Goal: Transaction & Acquisition: Book appointment/travel/reservation

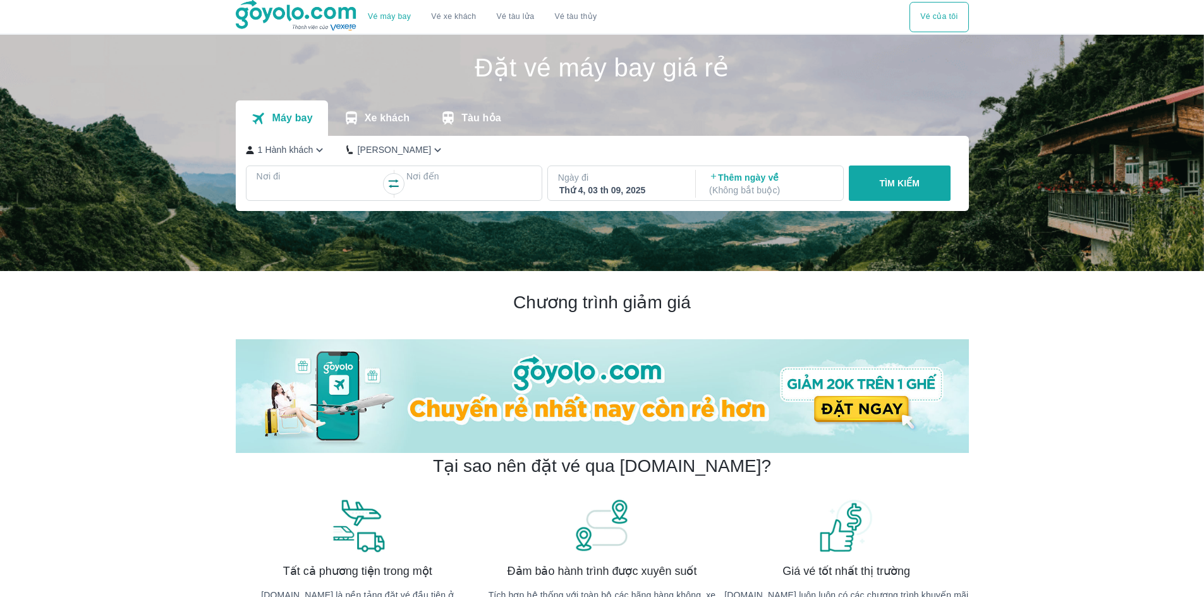
click at [356, 186] on div at bounding box center [319, 191] width 123 height 15
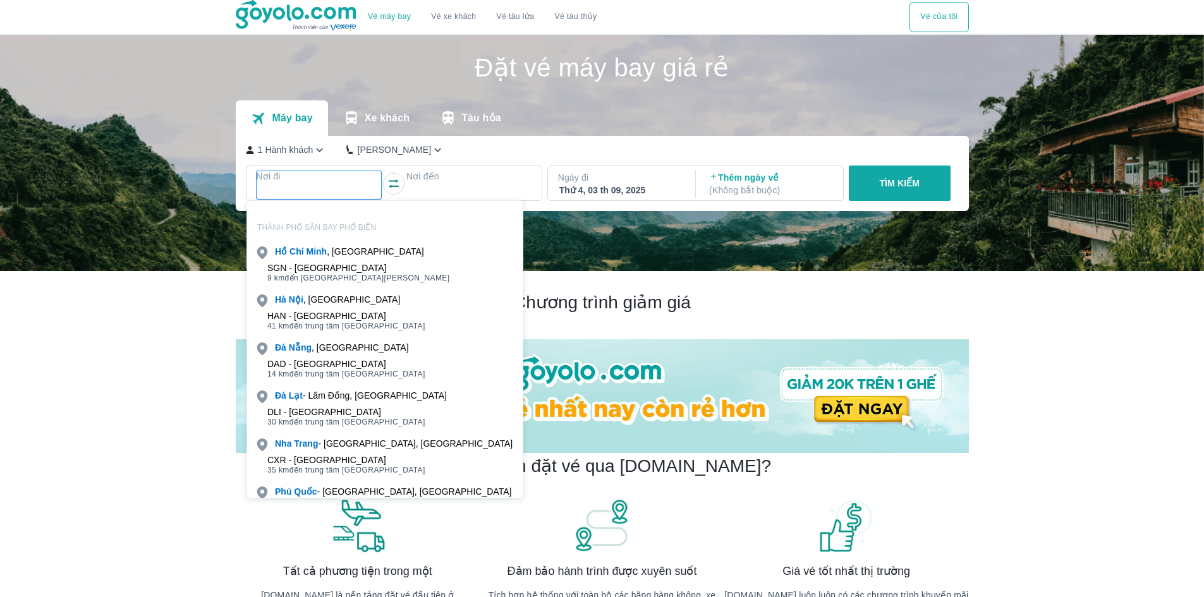
scroll to position [73, 0]
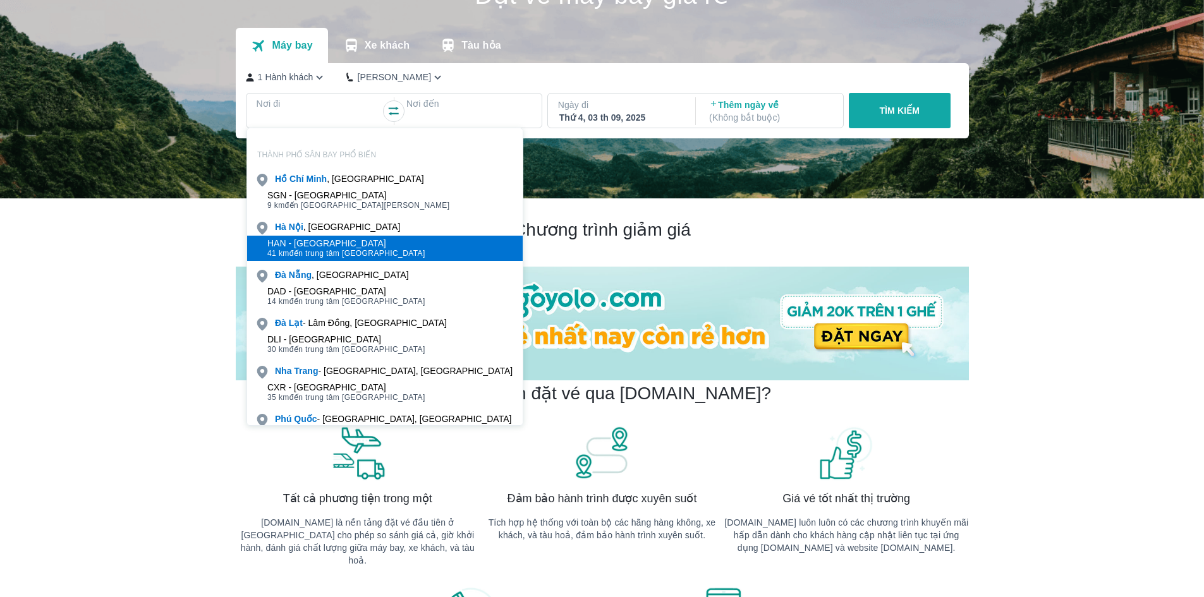
click at [296, 248] on span "41 km đến trung tâm [GEOGRAPHIC_DATA]" at bounding box center [346, 253] width 158 height 10
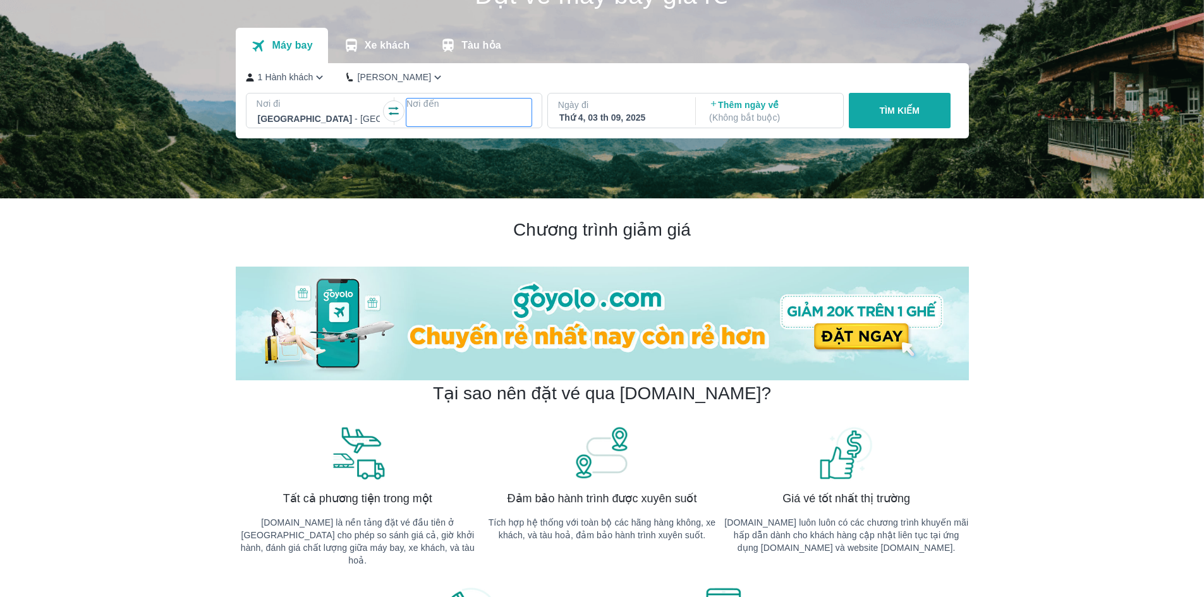
click at [444, 108] on p "Nơi đến" at bounding box center [468, 103] width 125 height 13
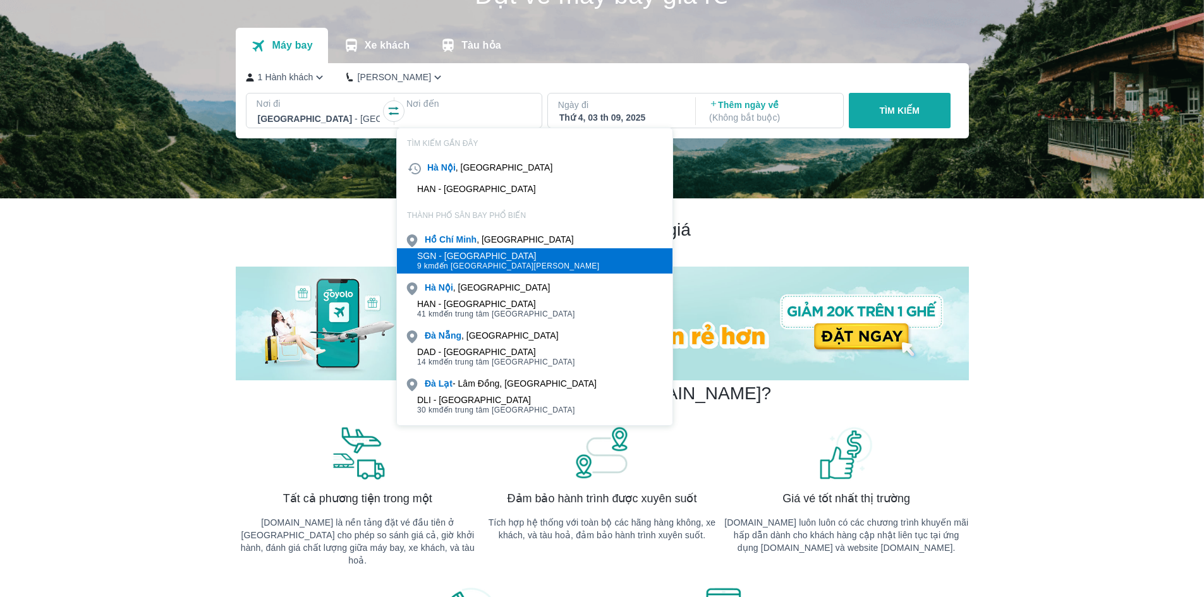
click at [501, 264] on span "9 km đến trung tâm [GEOGRAPHIC_DATA]" at bounding box center [508, 266] width 183 height 10
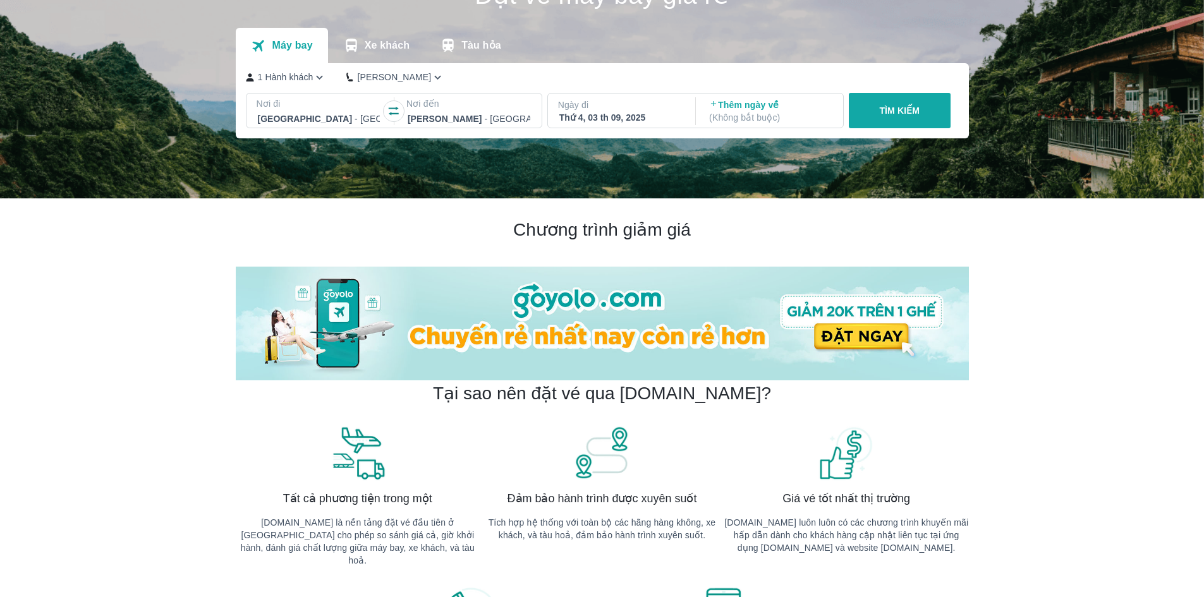
click at [654, 106] on p "Ngày đi" at bounding box center [620, 105] width 125 height 13
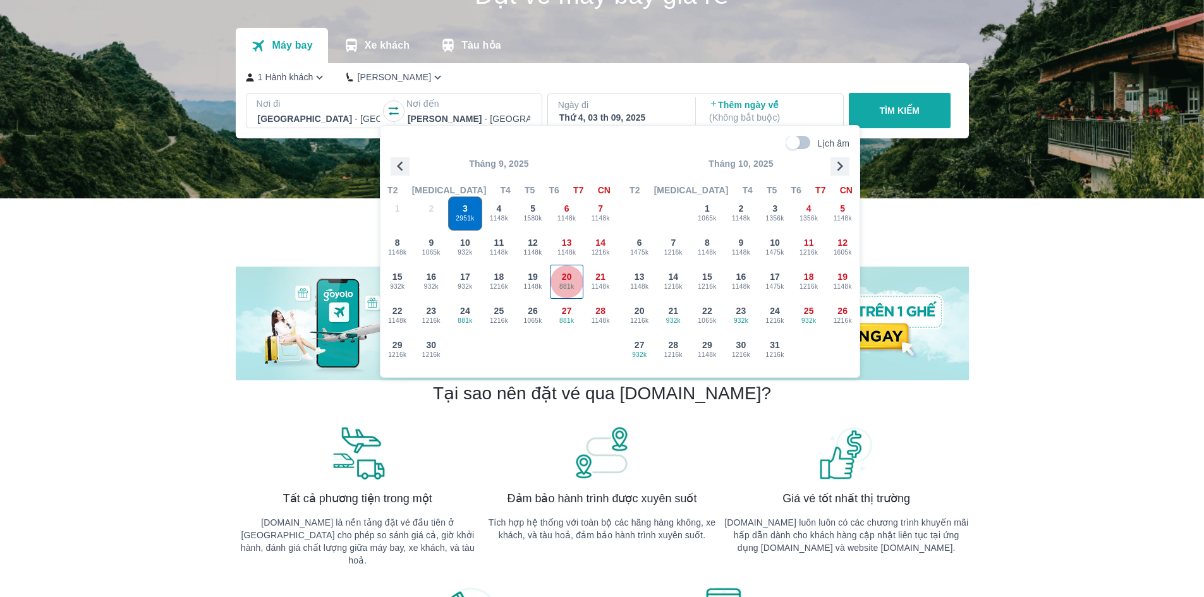
click at [575, 279] on div "20 881k" at bounding box center [567, 282] width 33 height 33
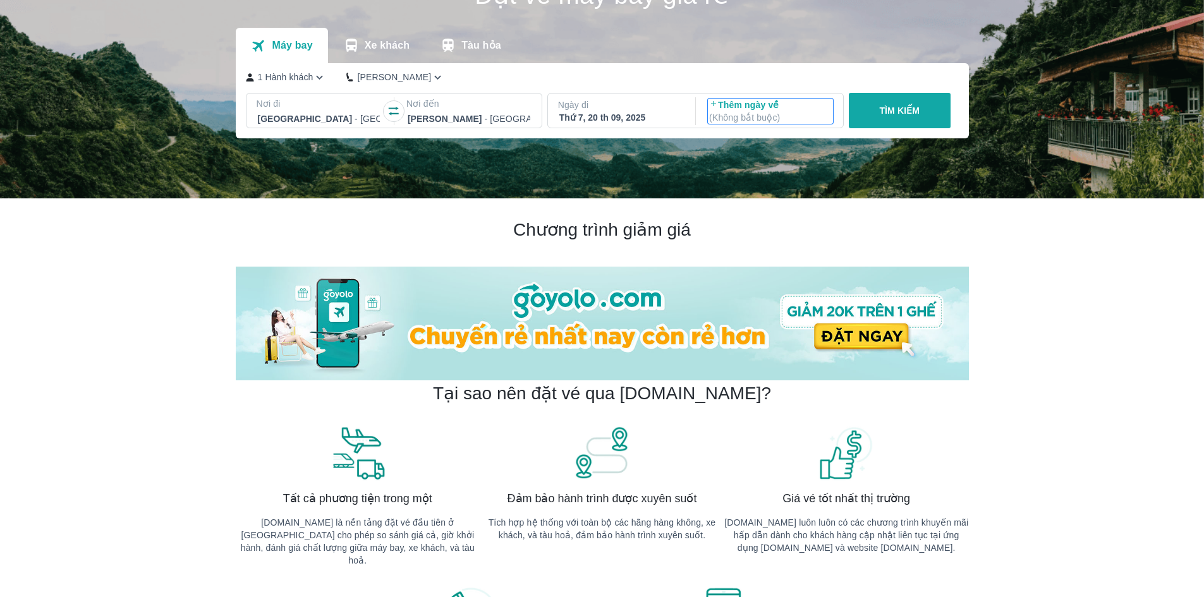
click at [793, 118] on p "( Không bắt buộc )" at bounding box center [770, 117] width 123 height 13
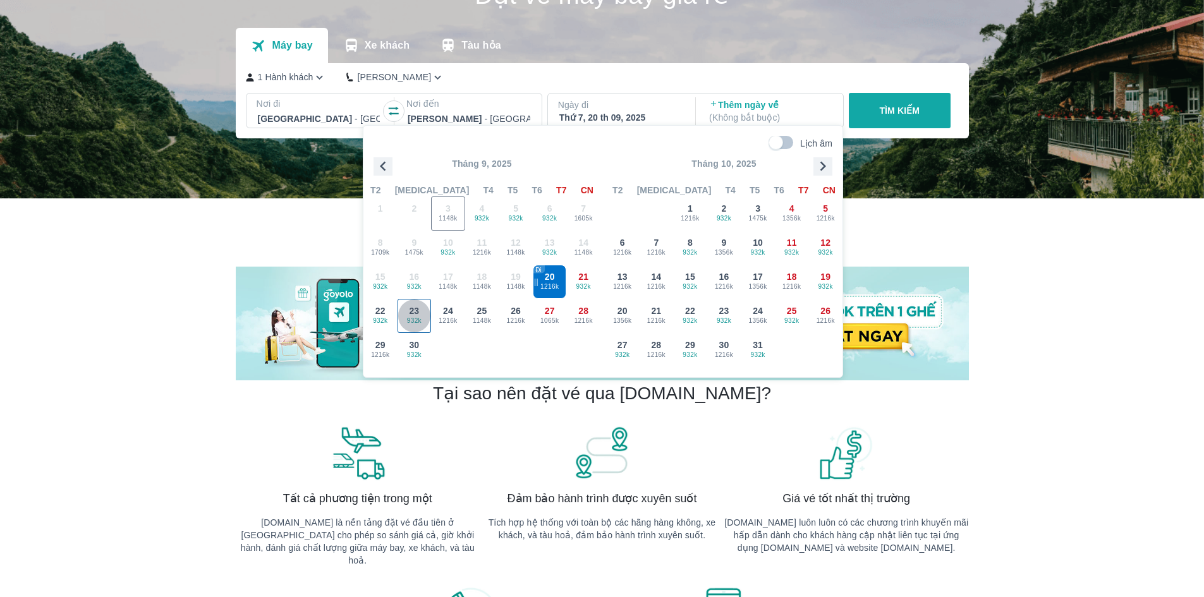
click at [417, 323] on span "932k" at bounding box center [414, 321] width 33 height 10
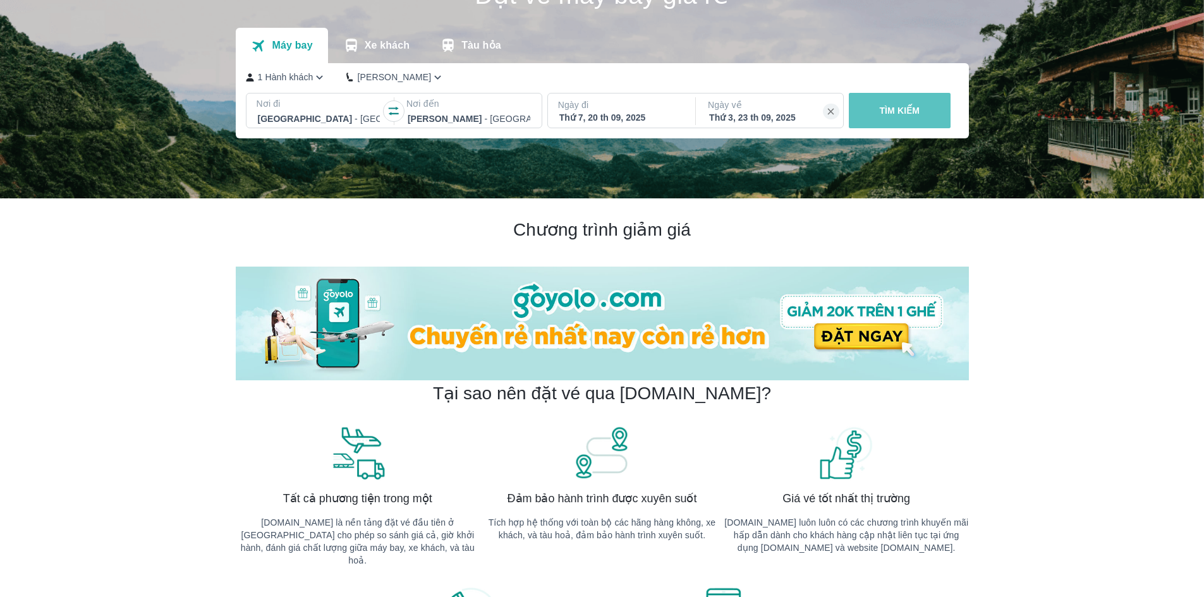
click at [924, 116] on button "TÌM KIẾM" at bounding box center [900, 110] width 102 height 35
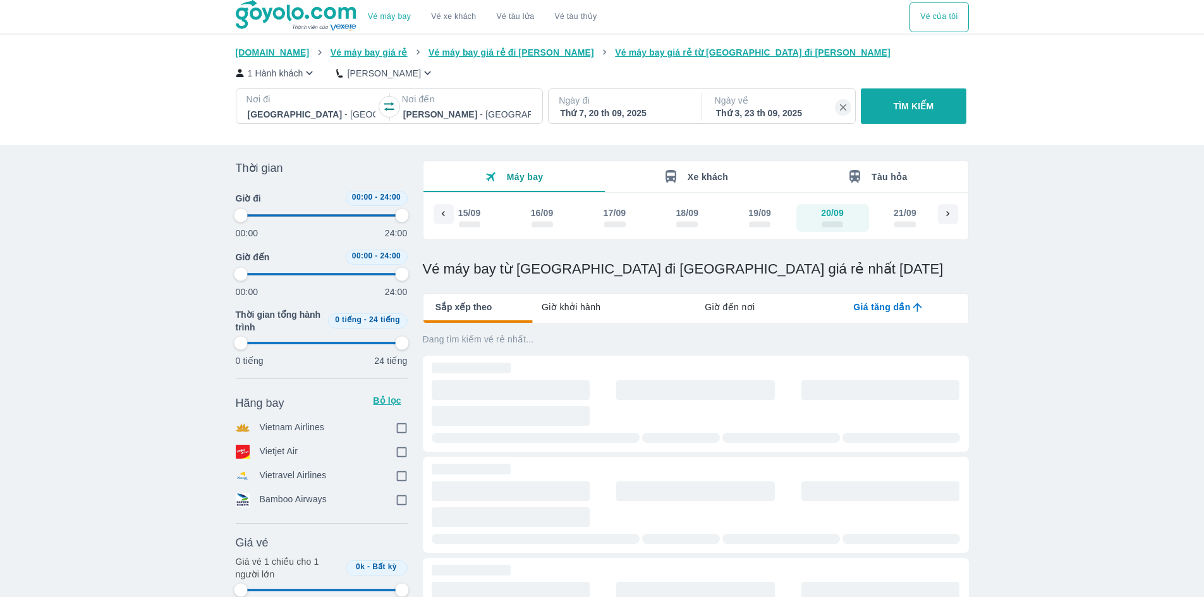
type input "97.9166666666667"
checkbox input "true"
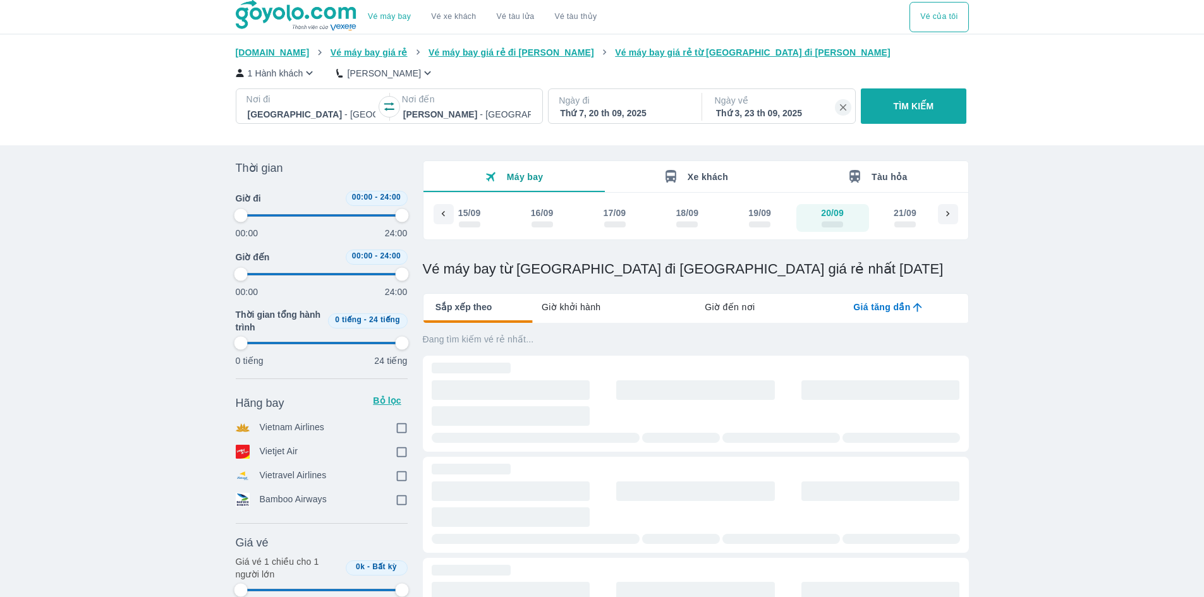
checkbox input "true"
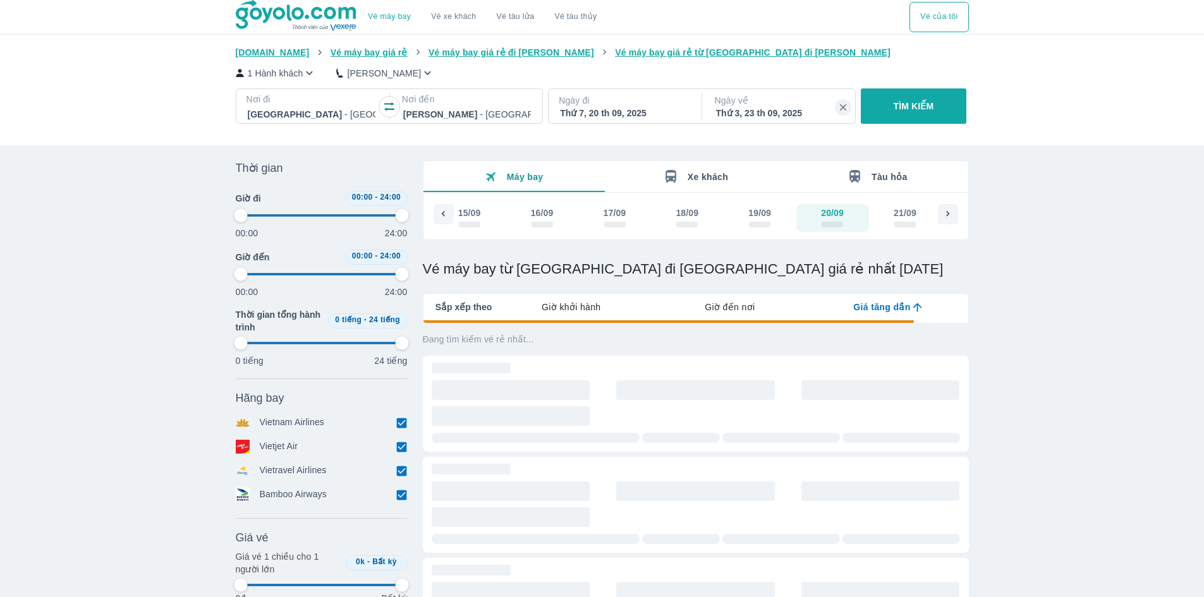
type input "97.9166666666667"
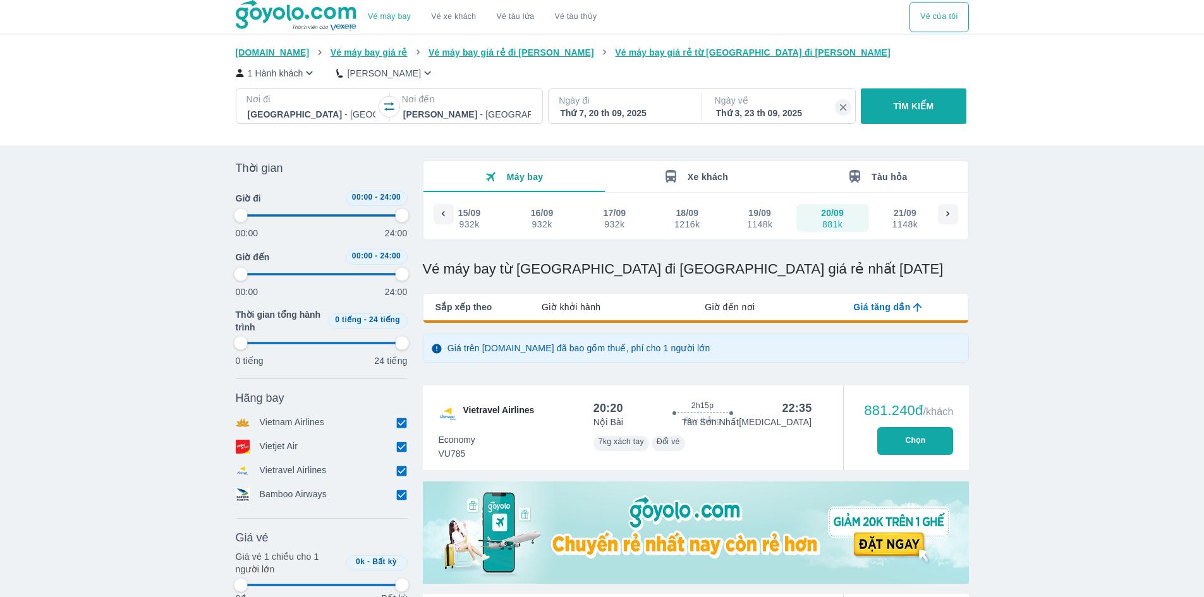
type input "97.9166666666667"
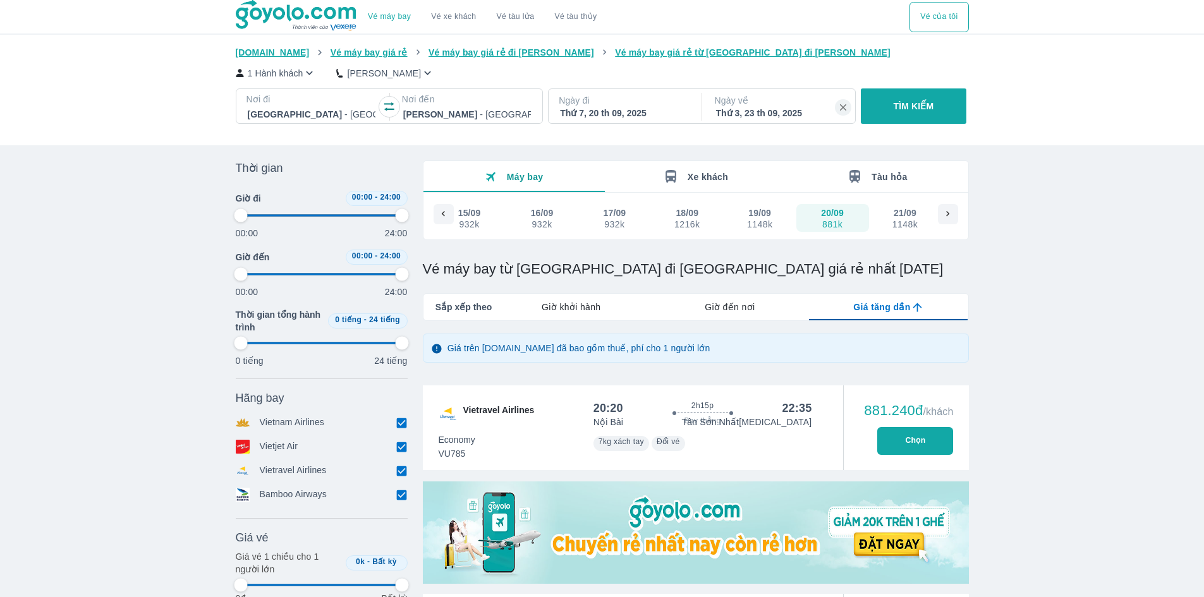
type input "97.9166666666667"
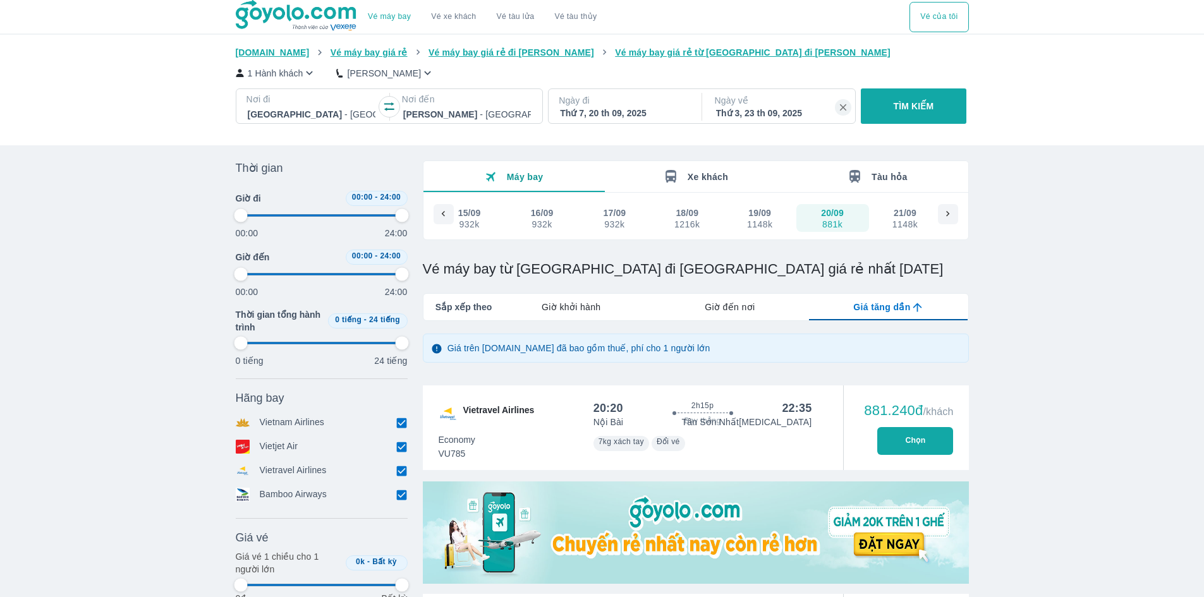
type input "97.9166666666667"
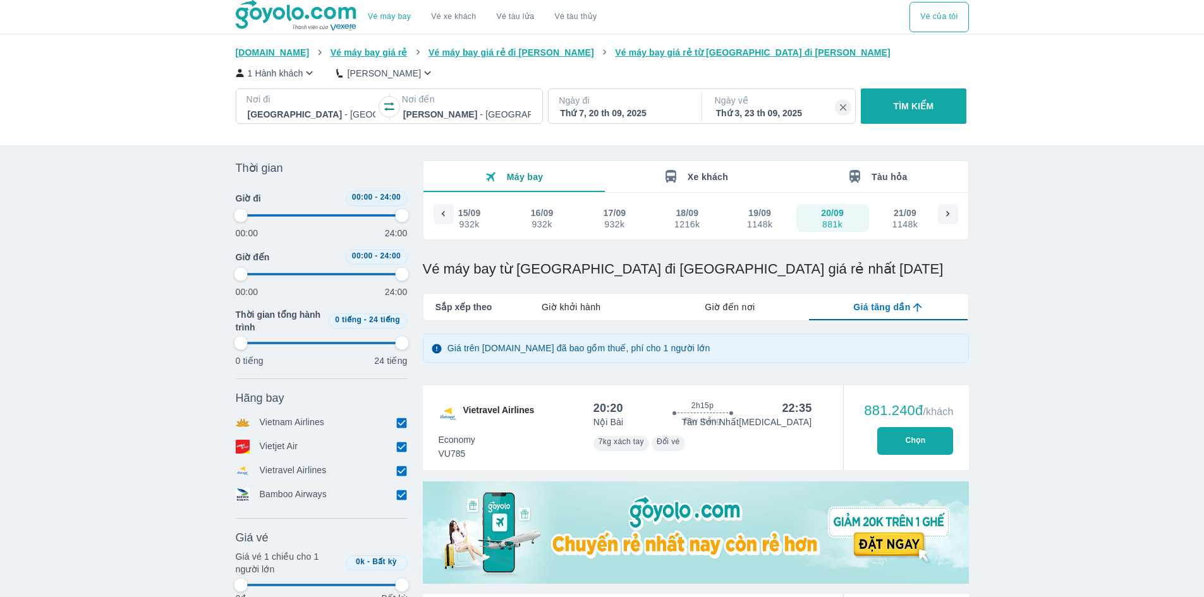
type input "97.9166666666667"
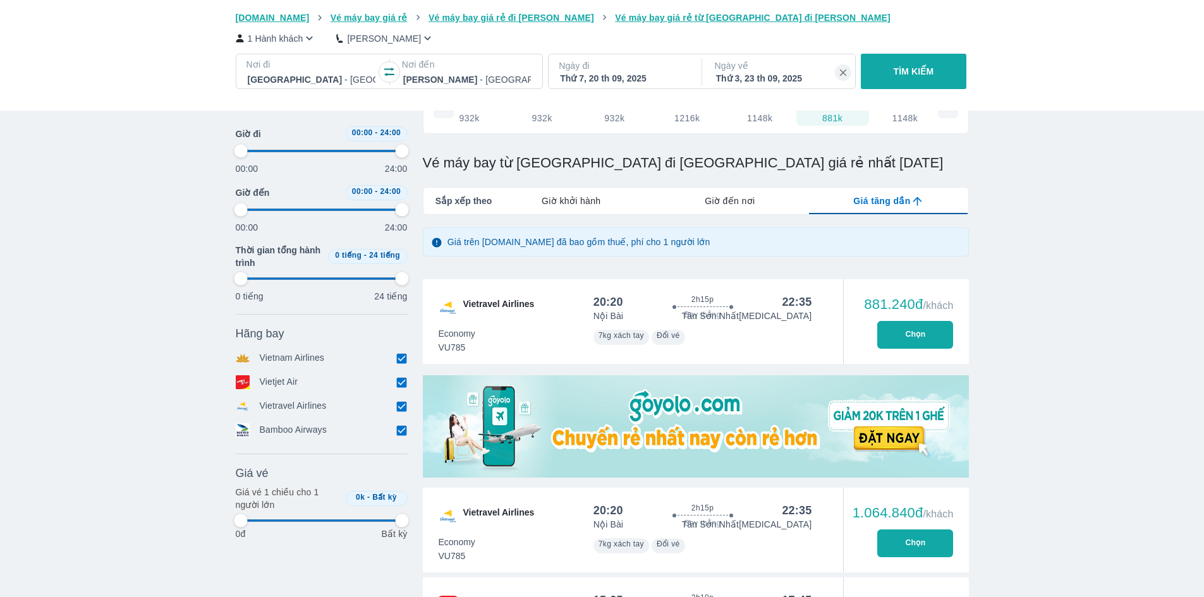
type input "97.9166666666667"
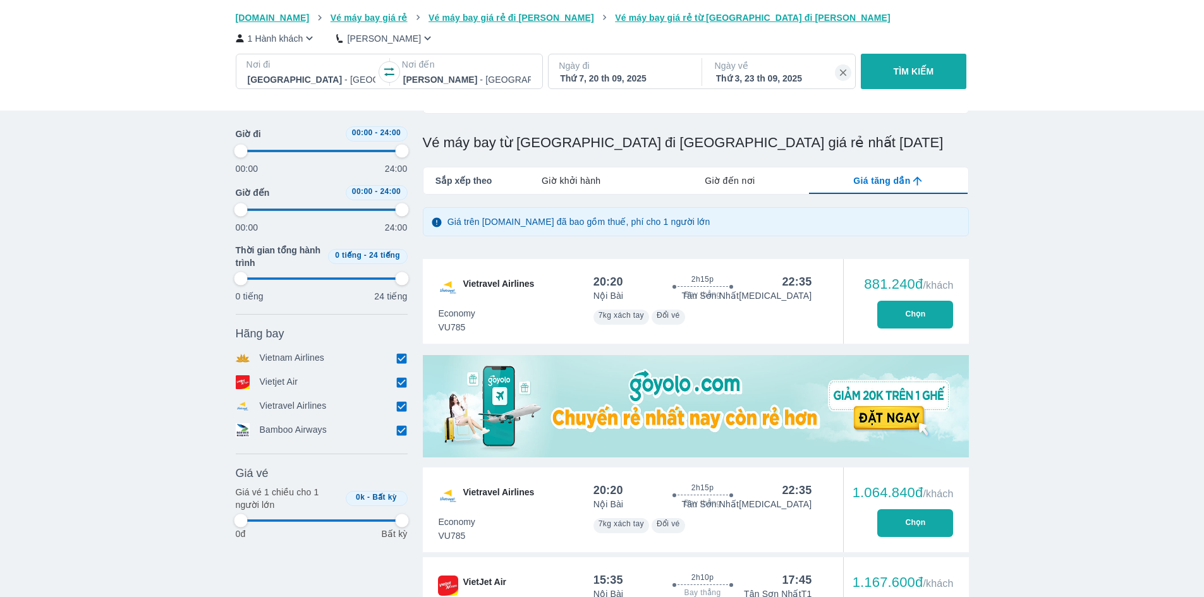
type input "97.9166666666667"
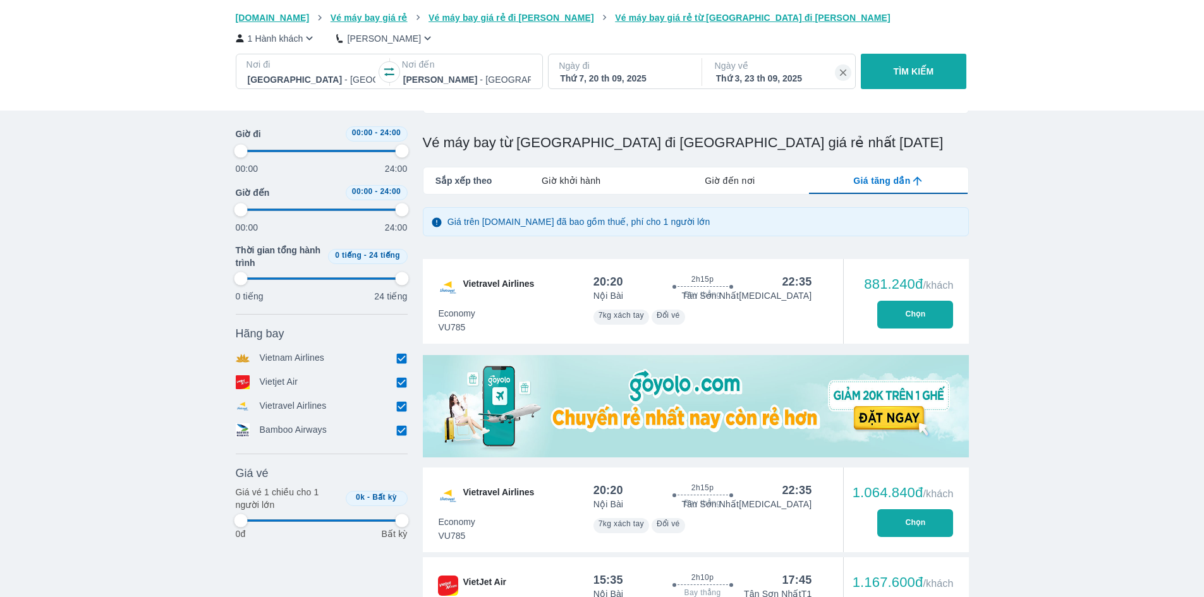
type input "97.9166666666667"
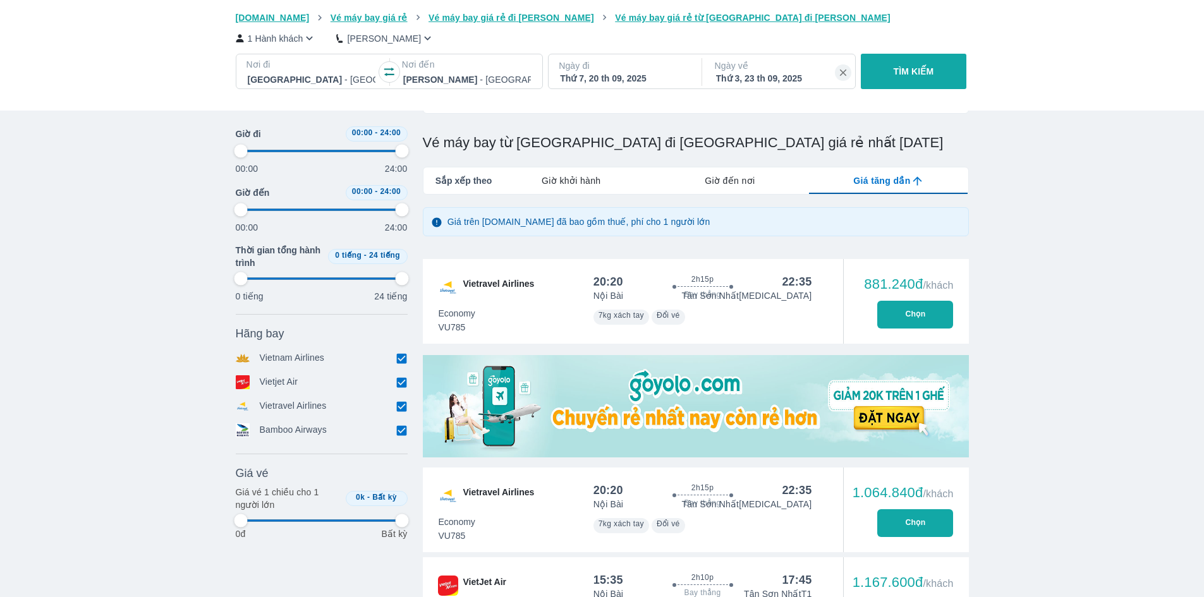
type input "97.9166666666667"
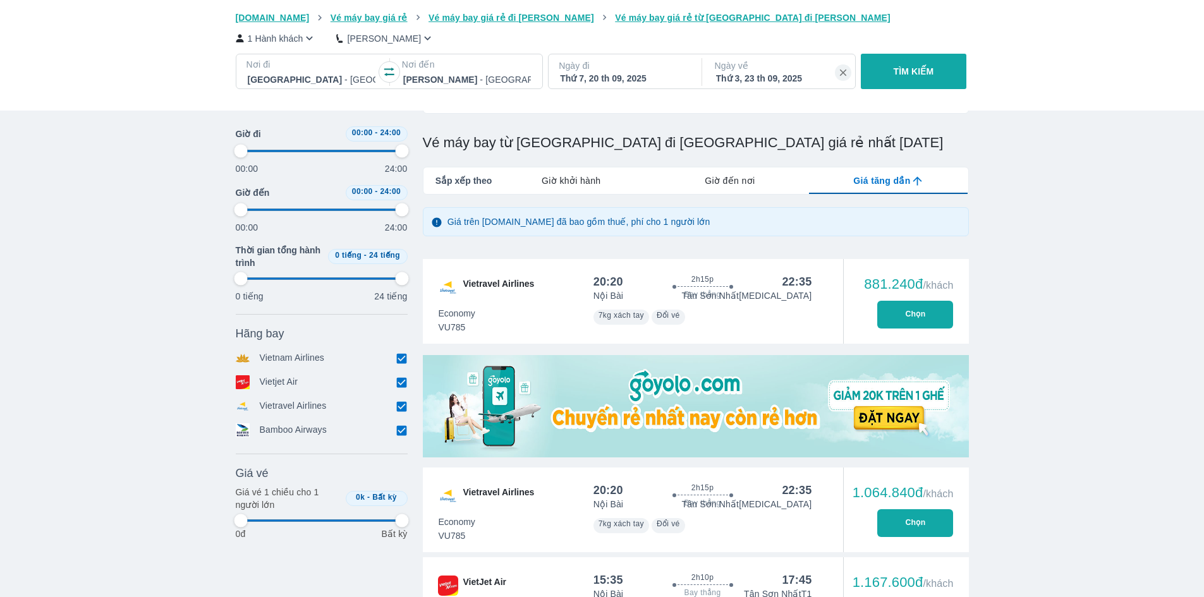
type input "97.9166666666667"
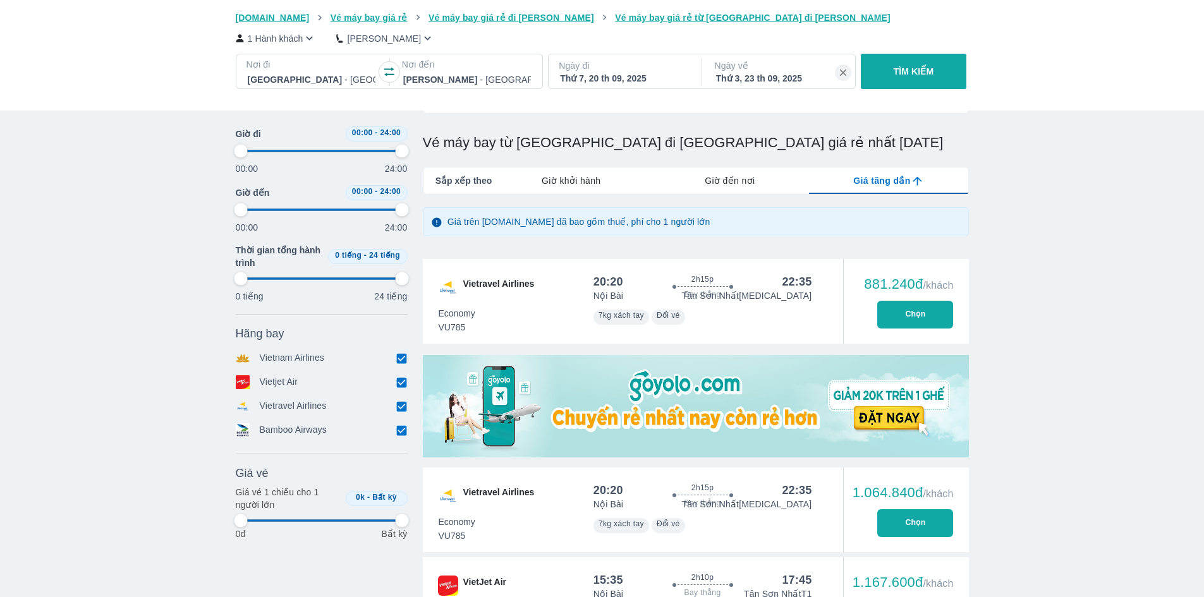
type input "97.9166666666667"
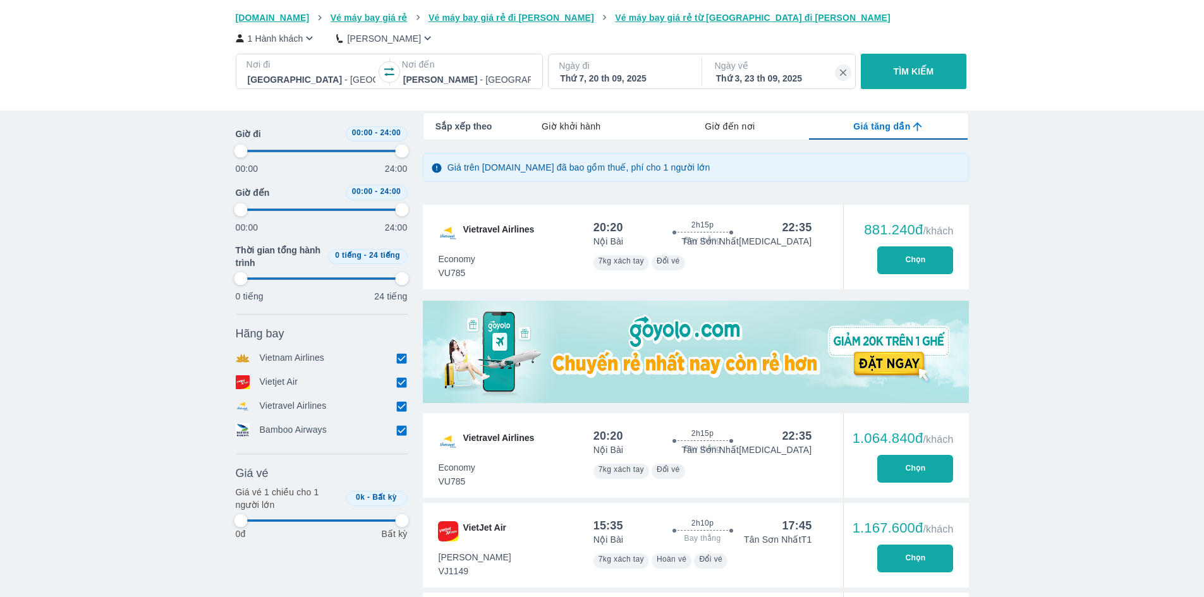
scroll to position [253, 0]
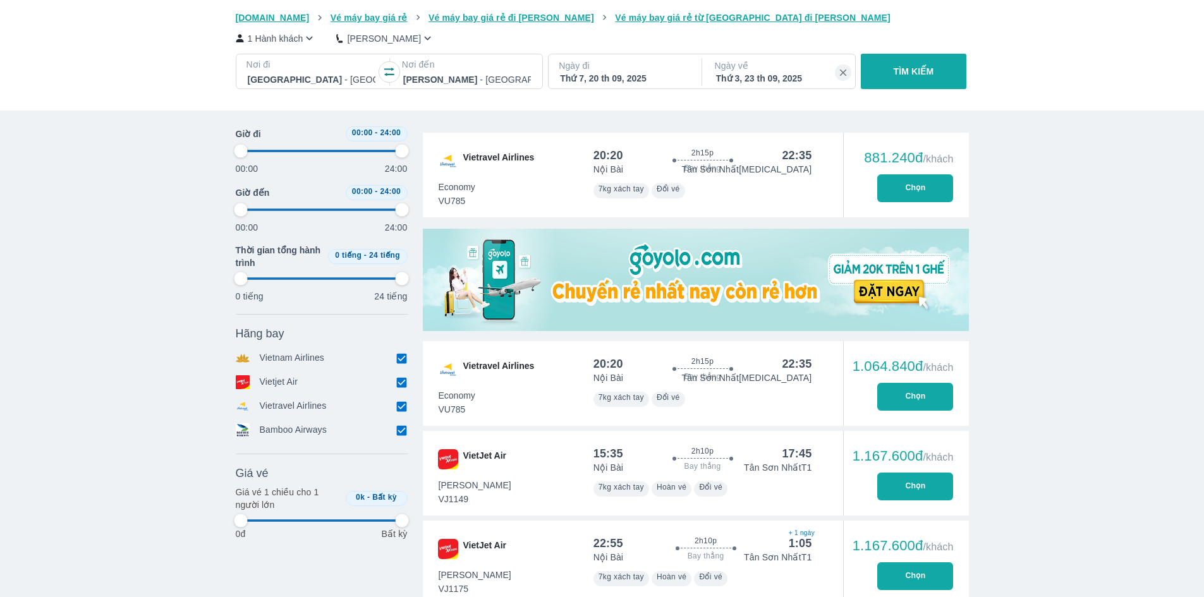
type input "97.9166666666667"
type input "98.019801980198"
type input "97.9166666666667"
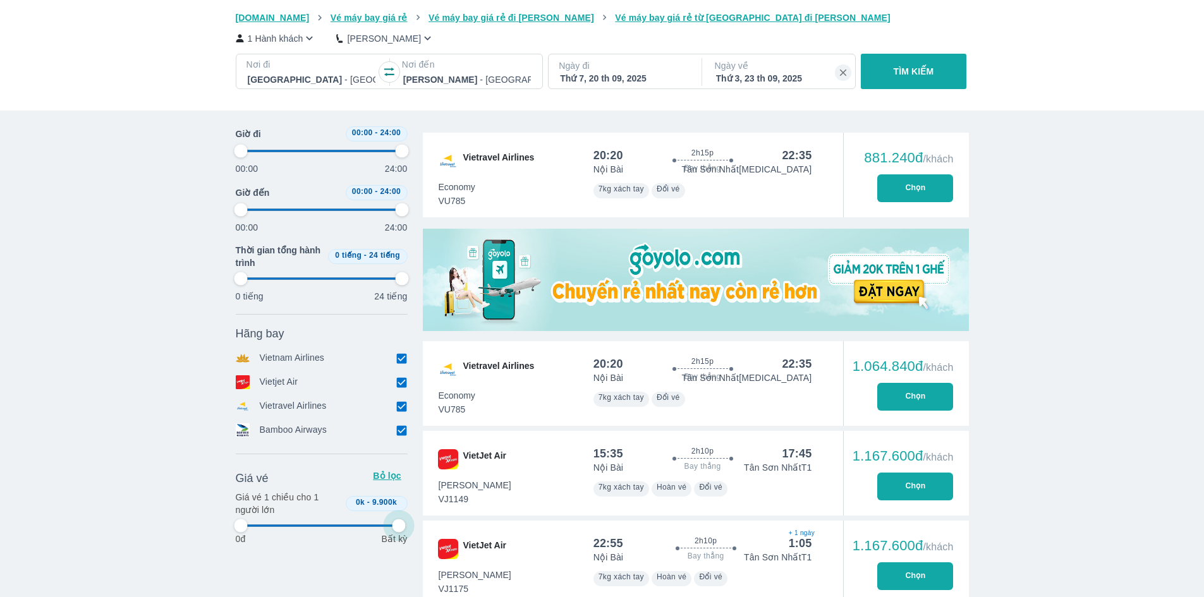
type input "97.9166666666667"
type input "94.0594059405941"
type input "97.9166666666667"
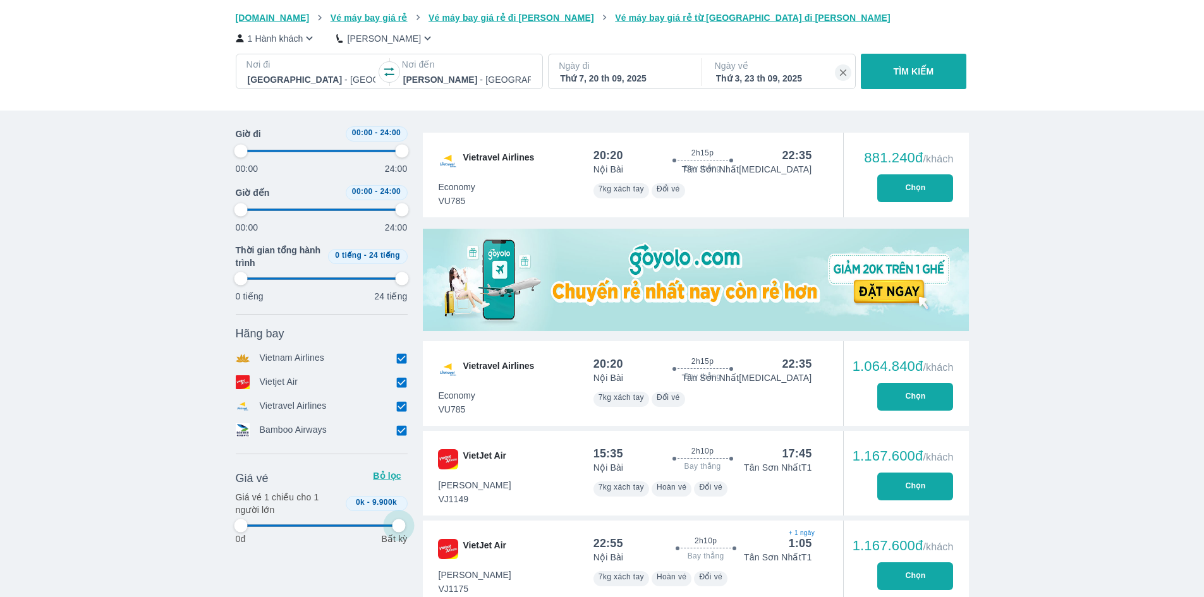
type input "97.9166666666667"
type input "97.029702970297"
type input "97.9166666666667"
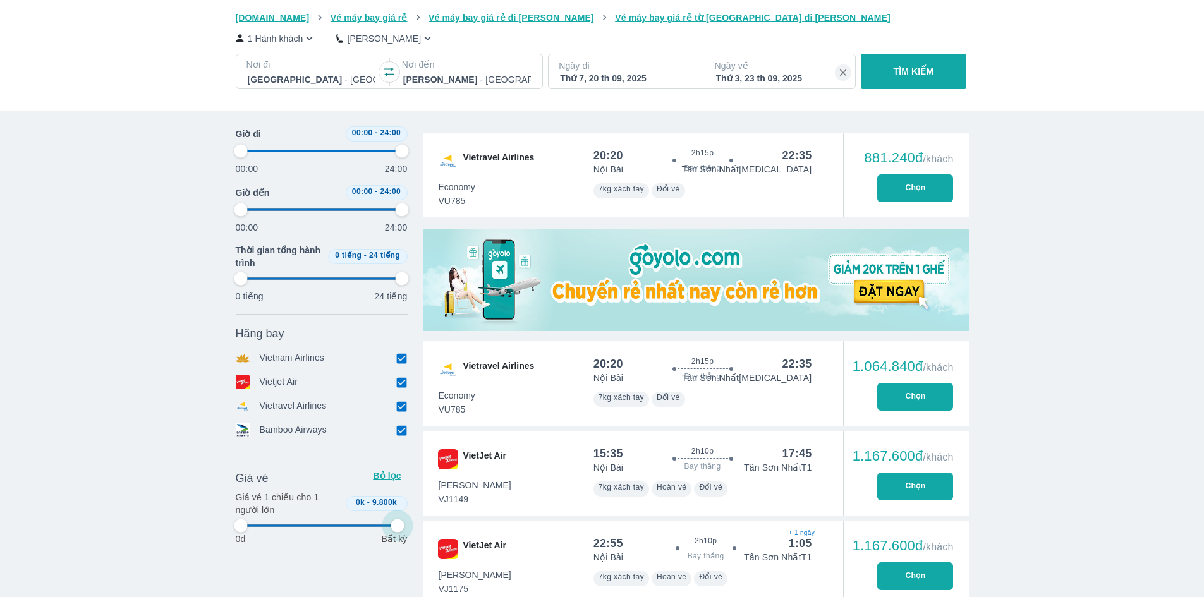
type input "98.019801980198"
type input "97.9166666666667"
type input "99.009900990099"
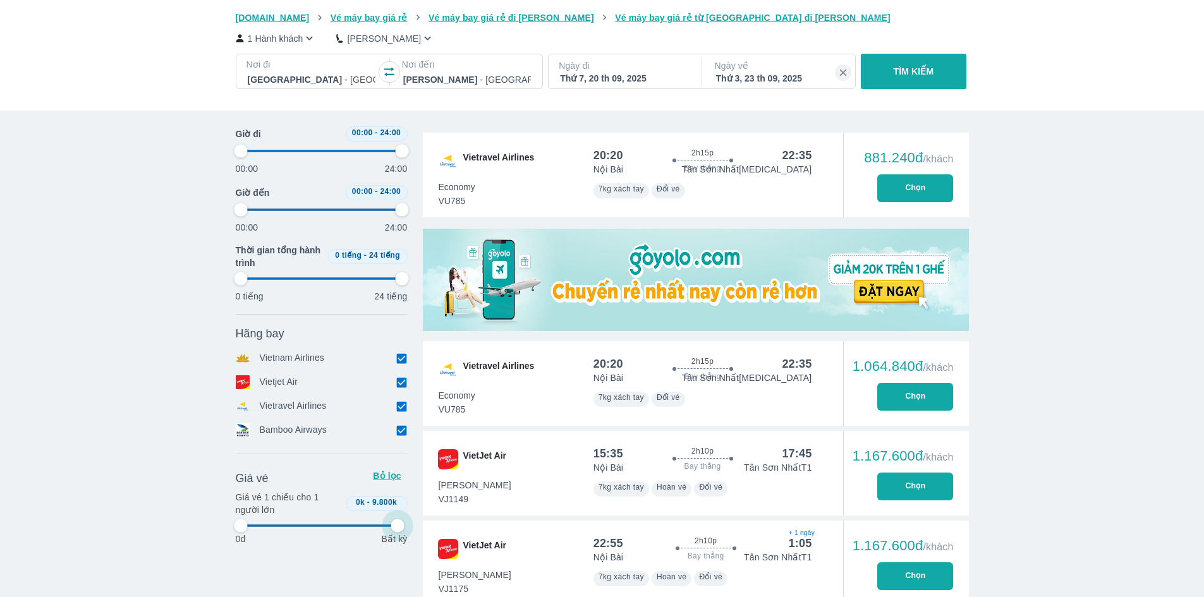
type input "97.9166666666667"
type input "100"
type input "97.9166666666667"
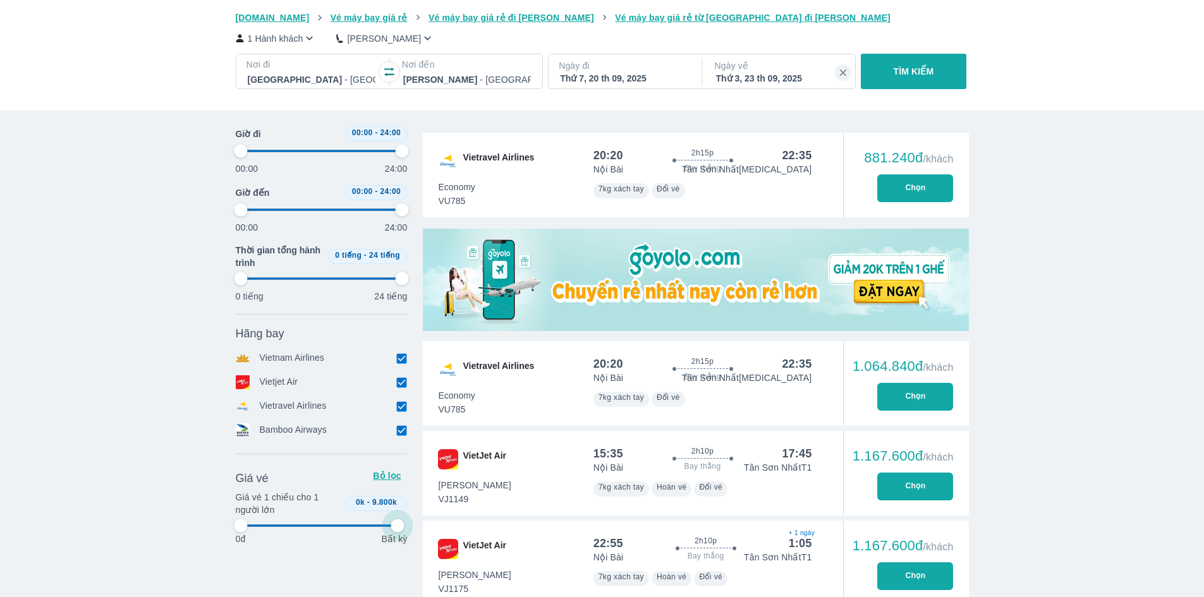
type input "97.9166666666667"
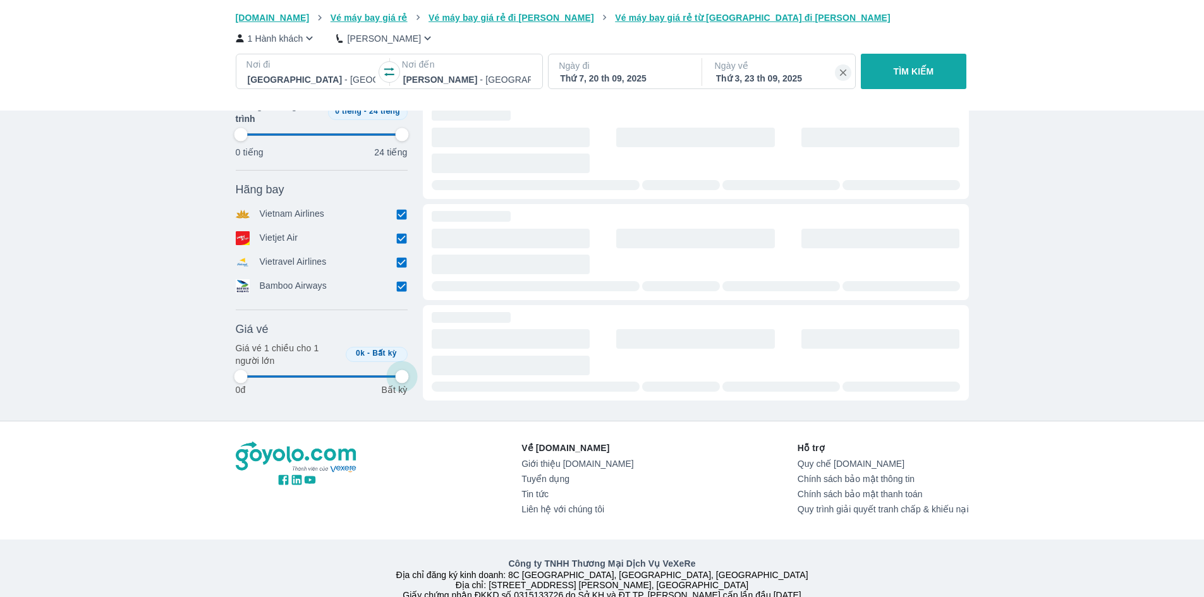
click at [403, 523] on div "Vé máy bay Vé xe khách Vé tàu lửa Vé tàu thủy Vé của tôi [DOMAIN_NAME] Vé máy b…" at bounding box center [602, 192] width 1204 height 891
type input "97.9166666666667"
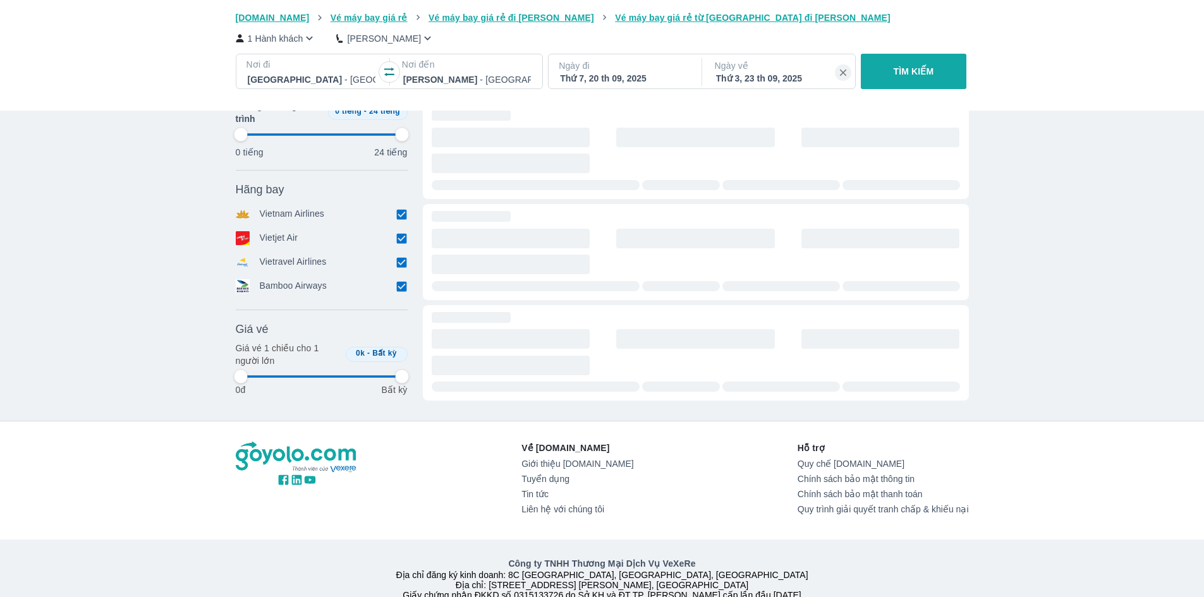
type input "97.9166666666667"
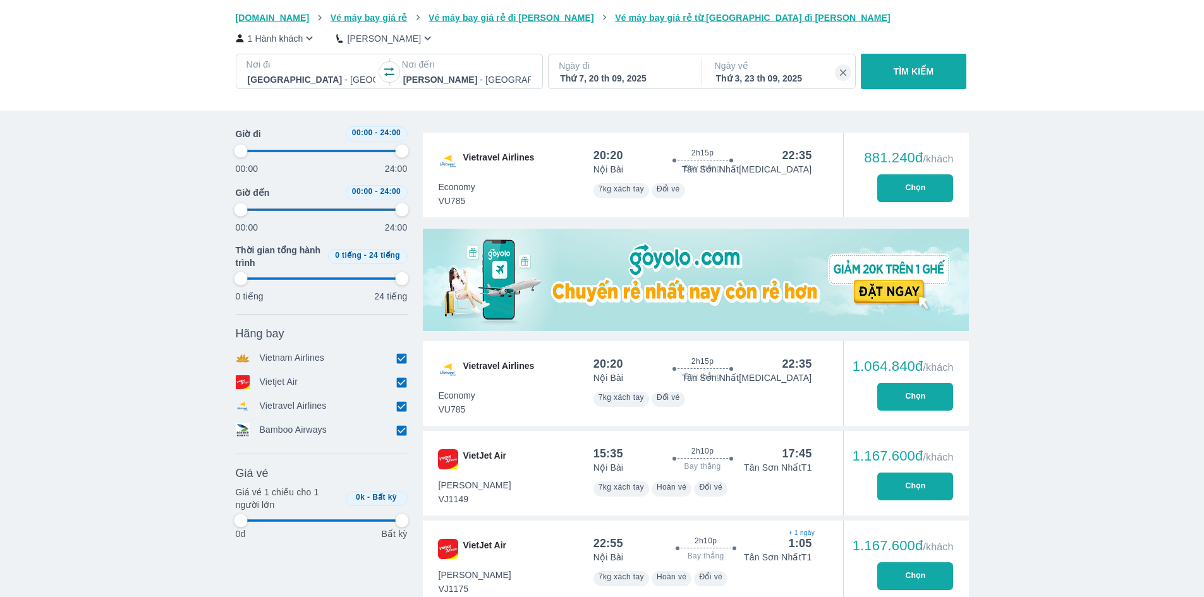
type input "97.9166666666667"
type input "97.029702970297"
type input "97.9166666666667"
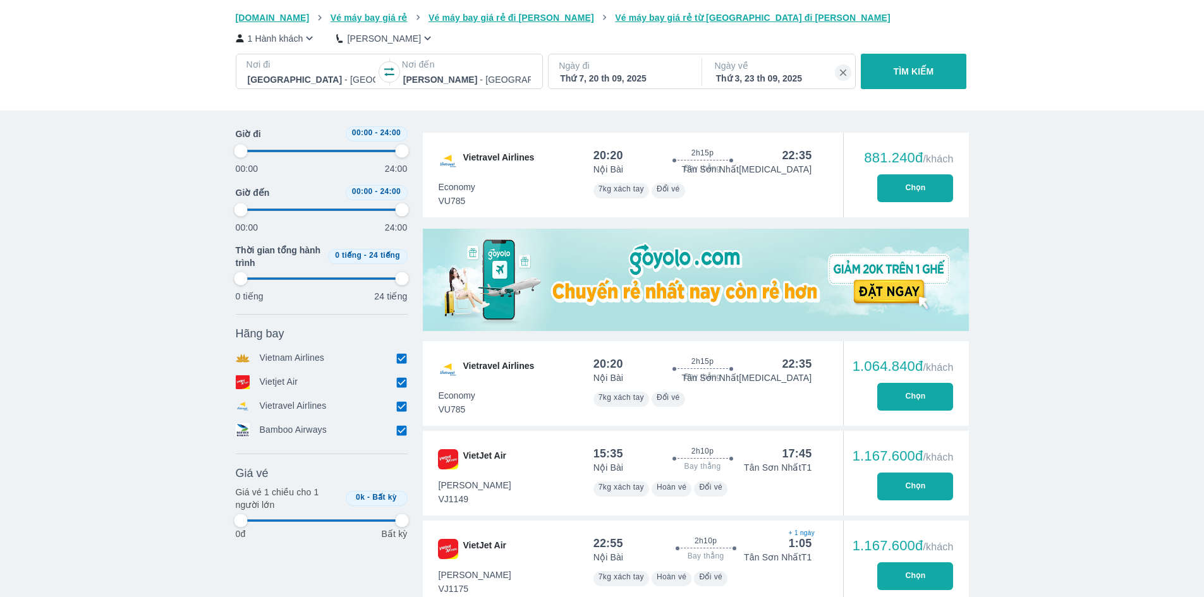
type input "97.9166666666667"
type input "97.029702970297"
type input "97.9166666666667"
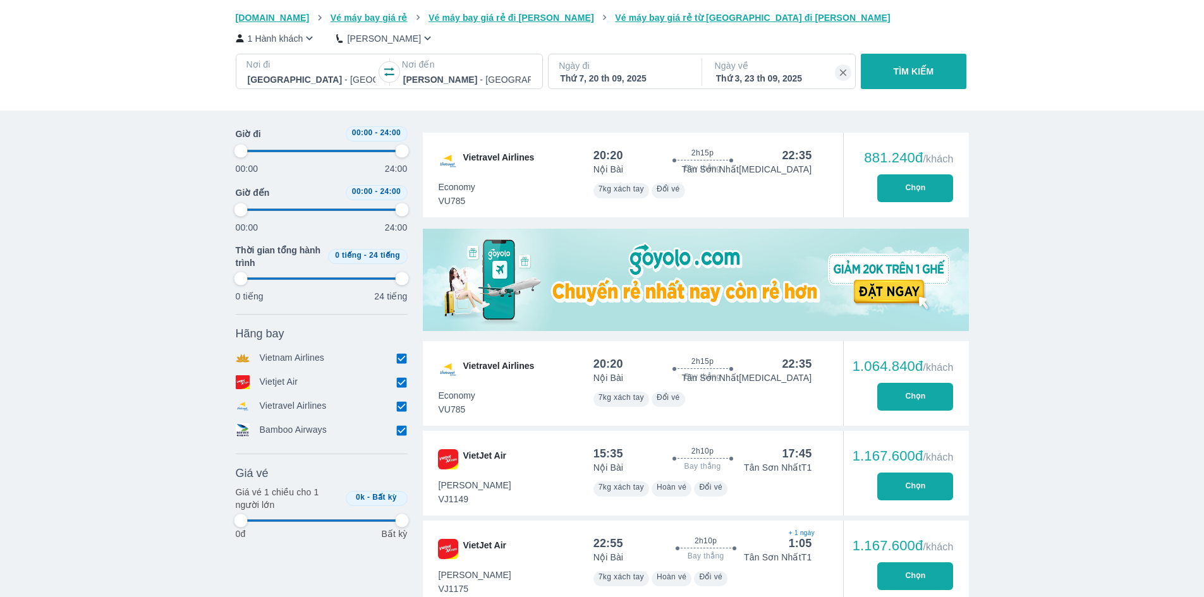
type input "97.9166666666667"
type input "99.009900990099"
type input "97.9166666666667"
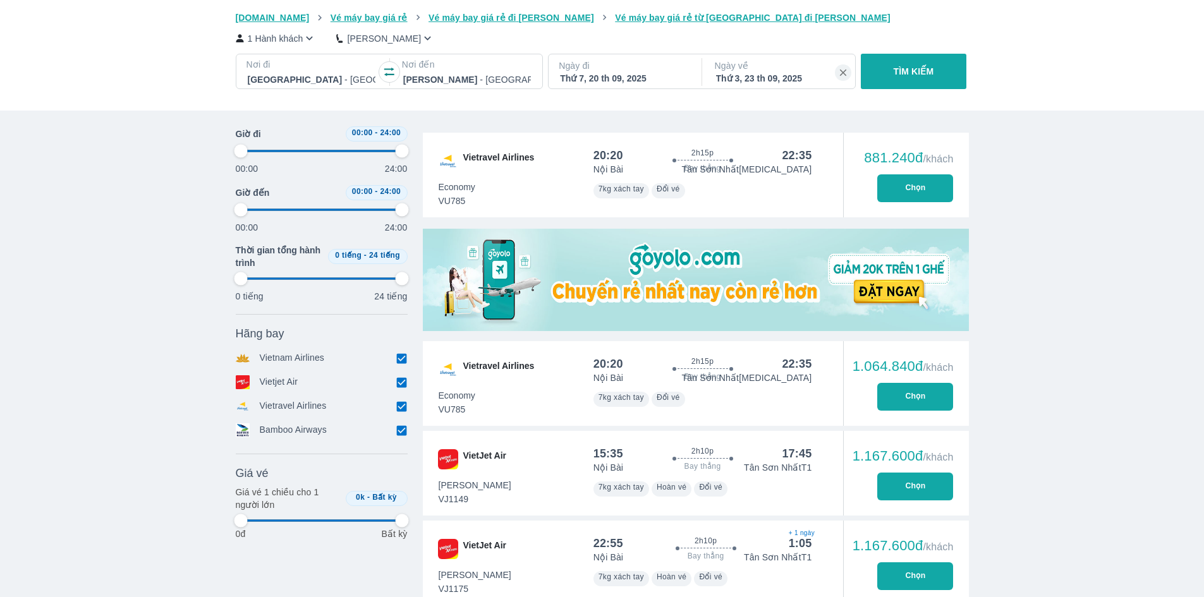
type input "99.009900990099"
type input "97.9166666666667"
type input "100"
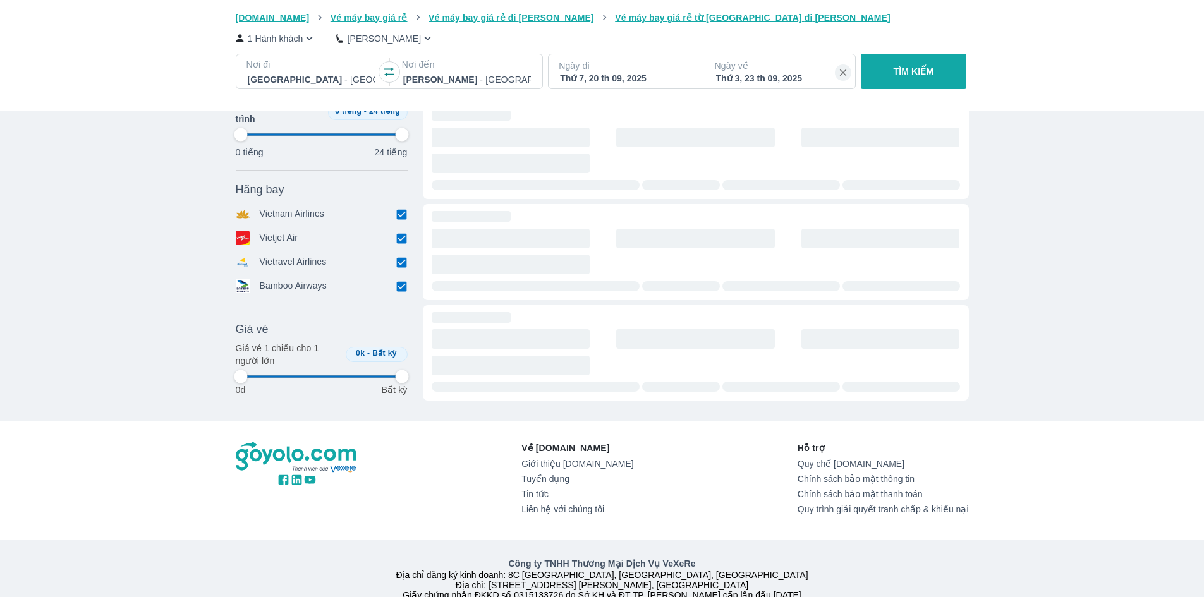
type input "97.9166666666667"
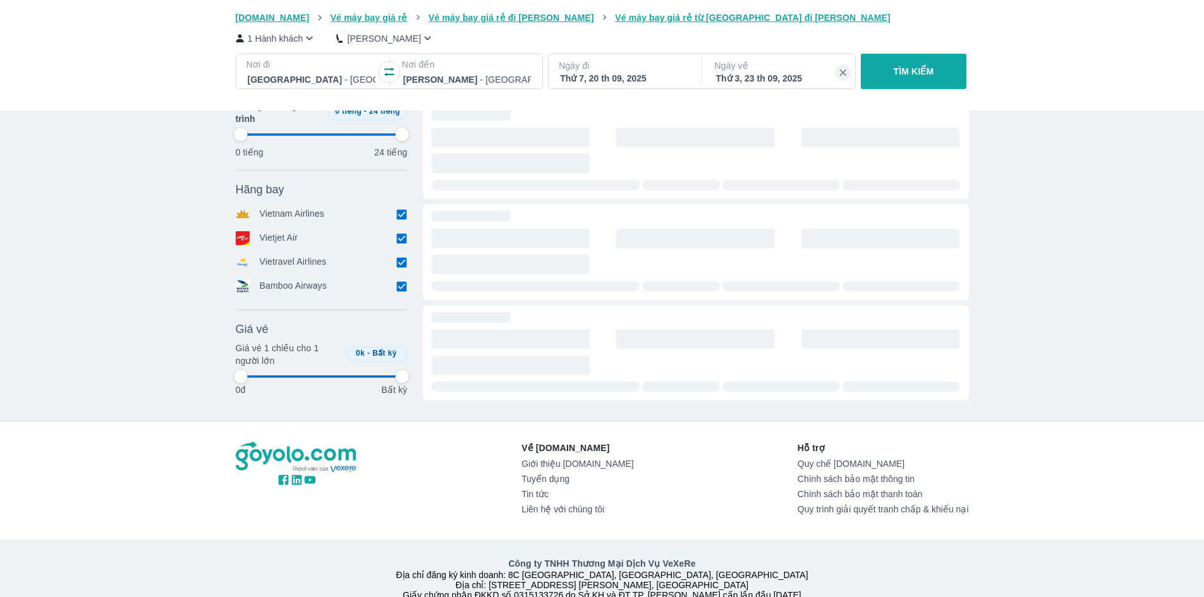
type input "97.9166666666667"
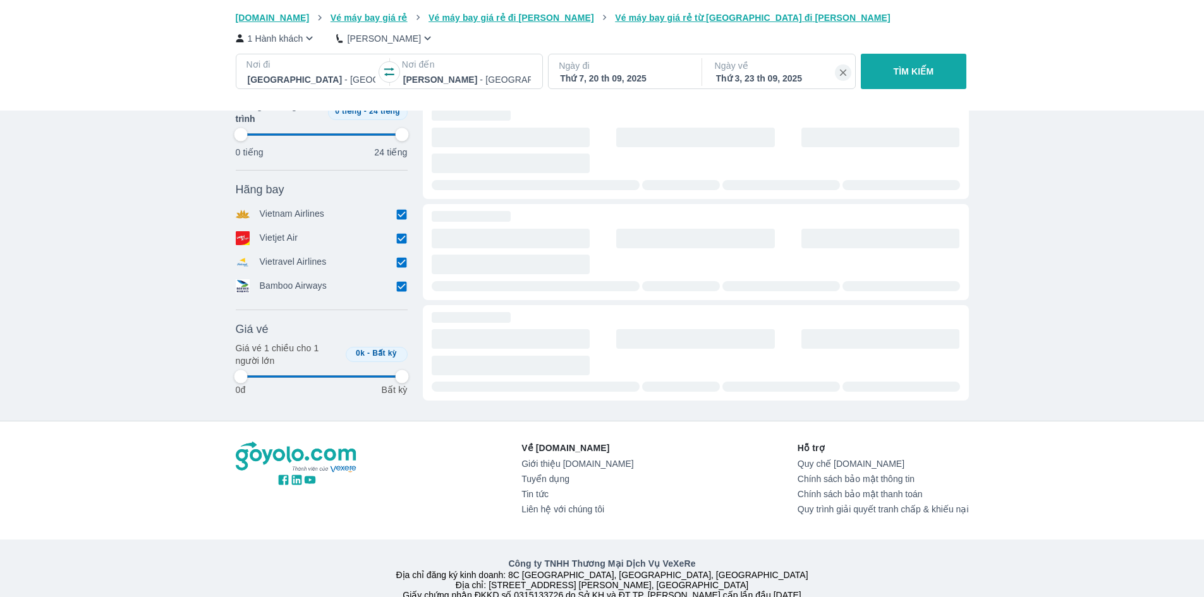
type input "97.9166666666667"
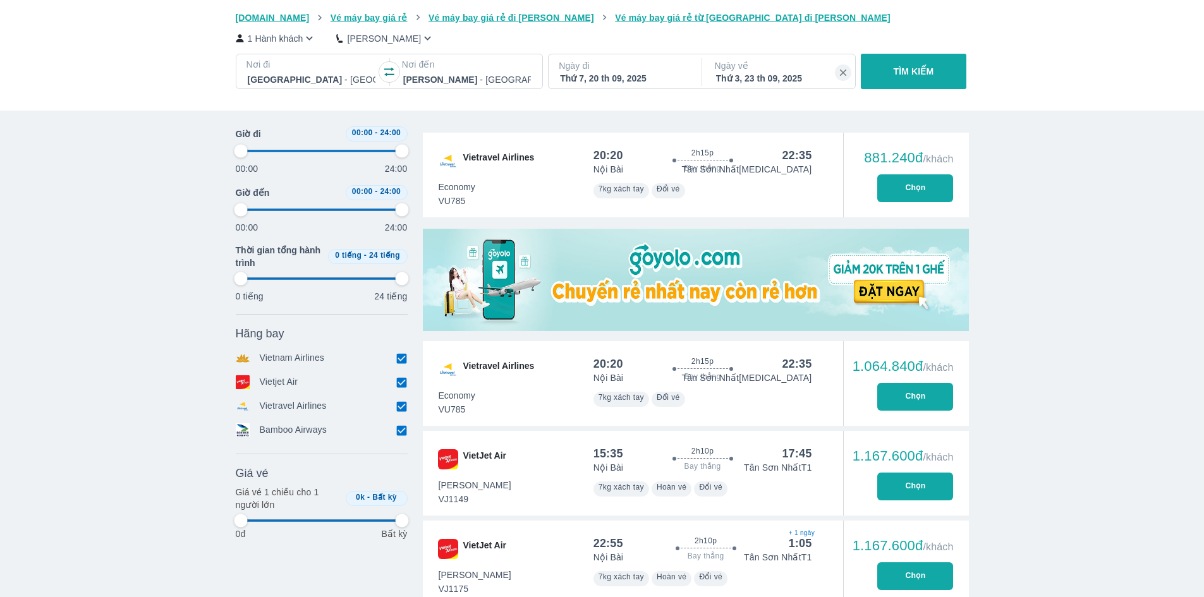
type input "97.9166666666667"
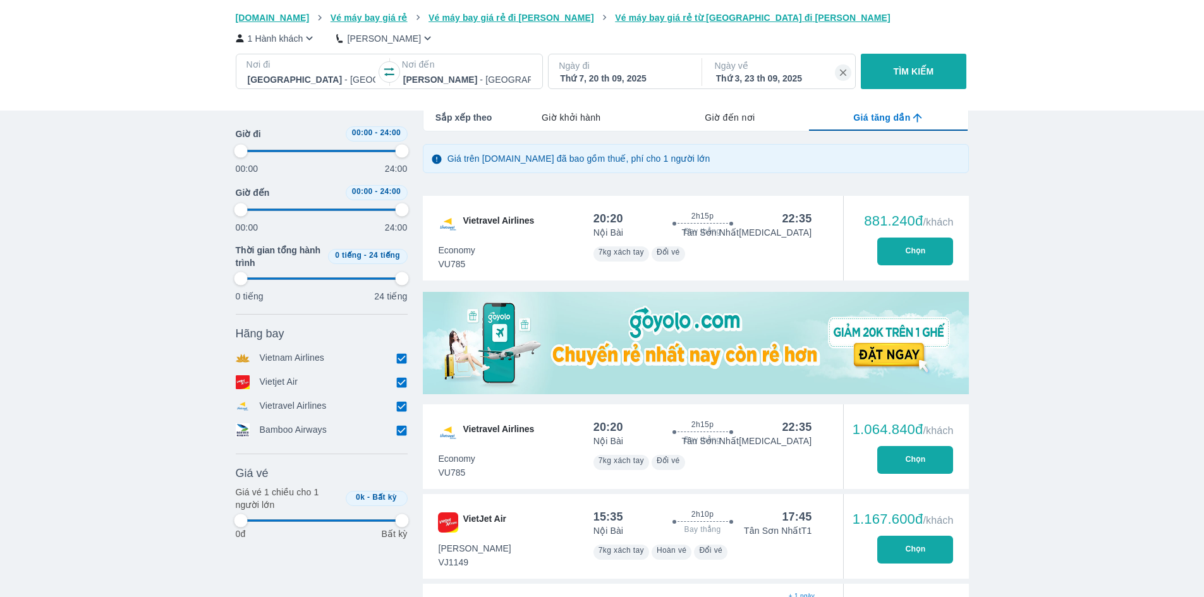
type input "97.9166666666667"
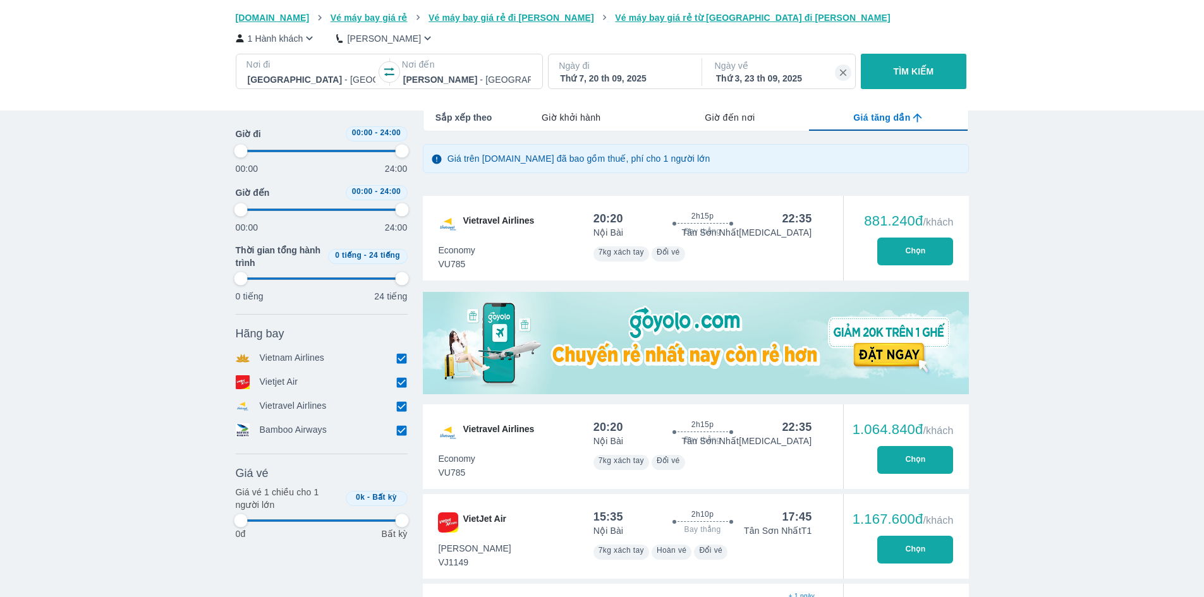
type input "97.9166666666667"
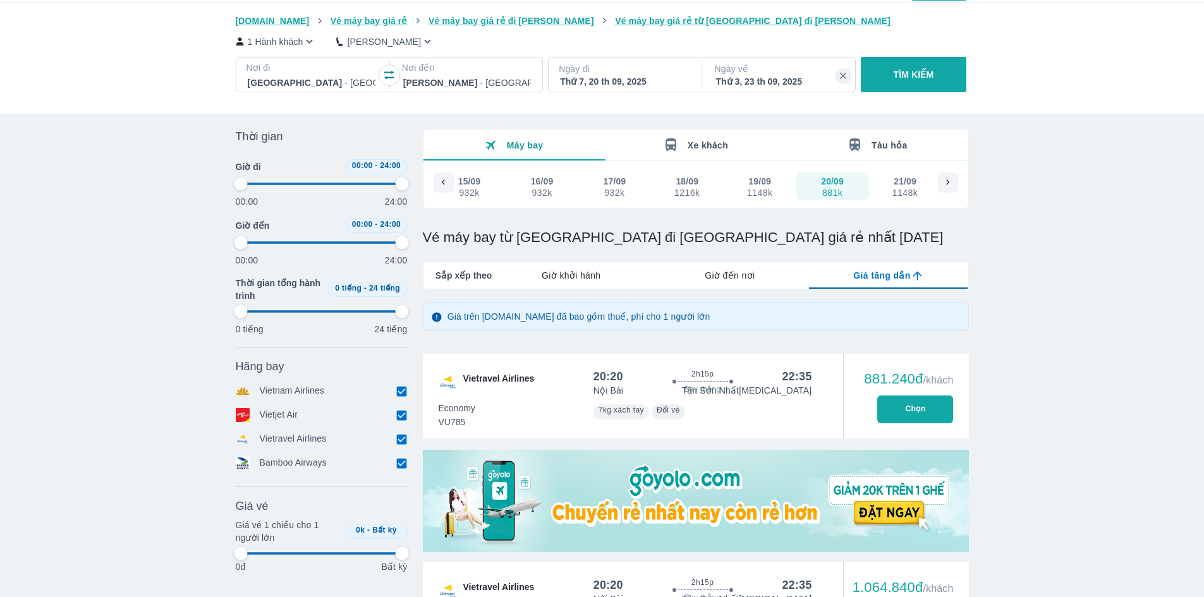
scroll to position [0, 0]
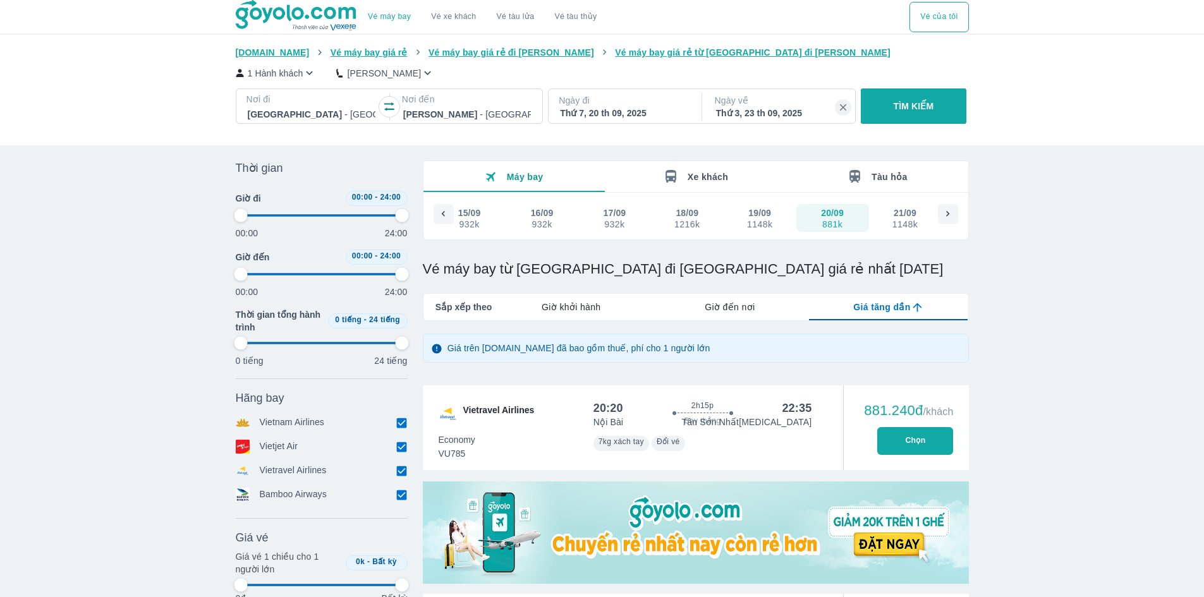
type input "97.9166666666667"
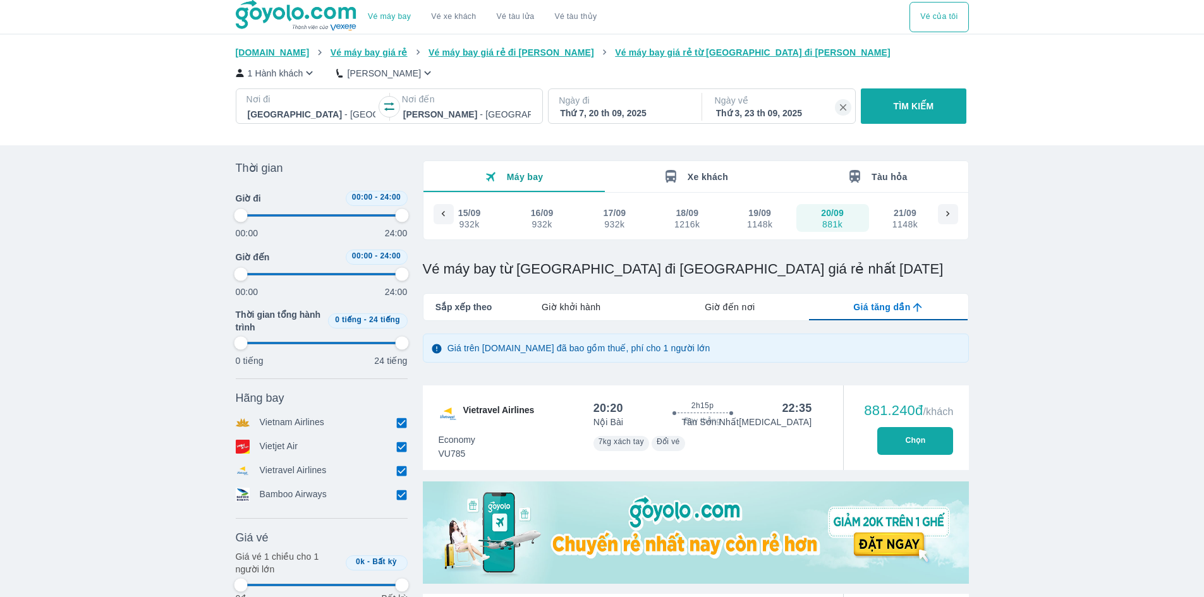
type input "97.9166666666667"
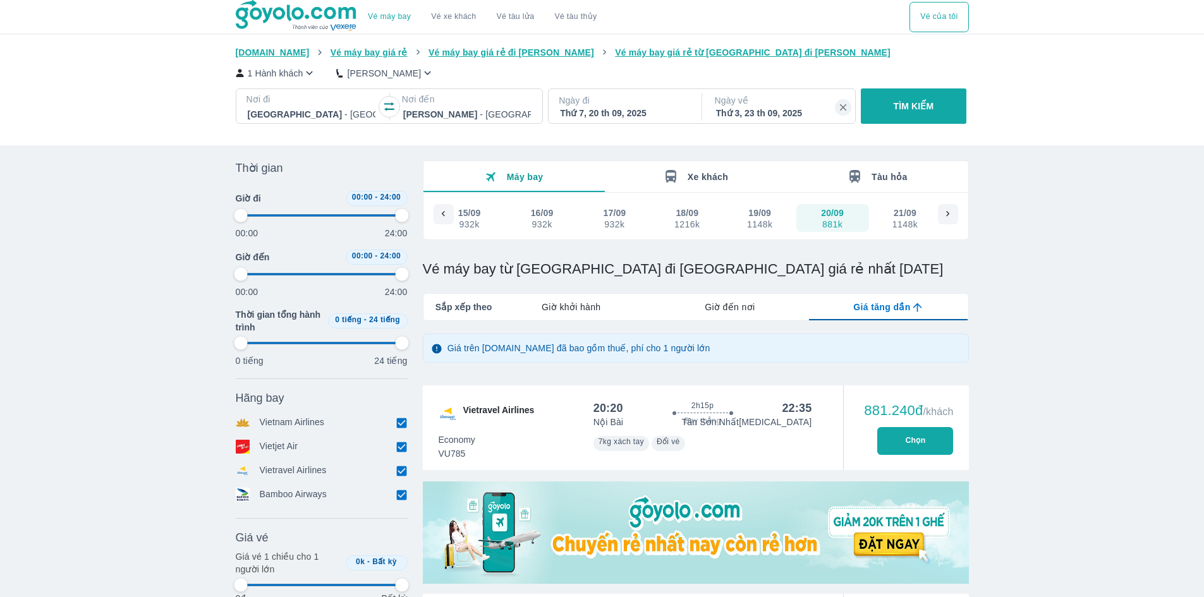
type input "97.9166666666667"
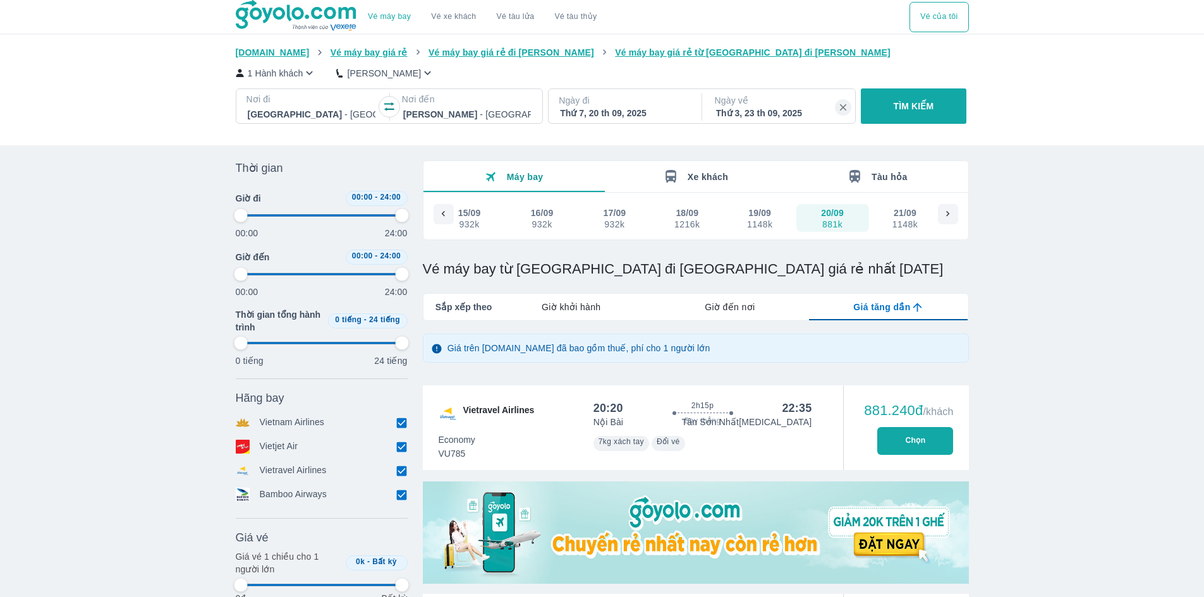
type input "97.9166666666667"
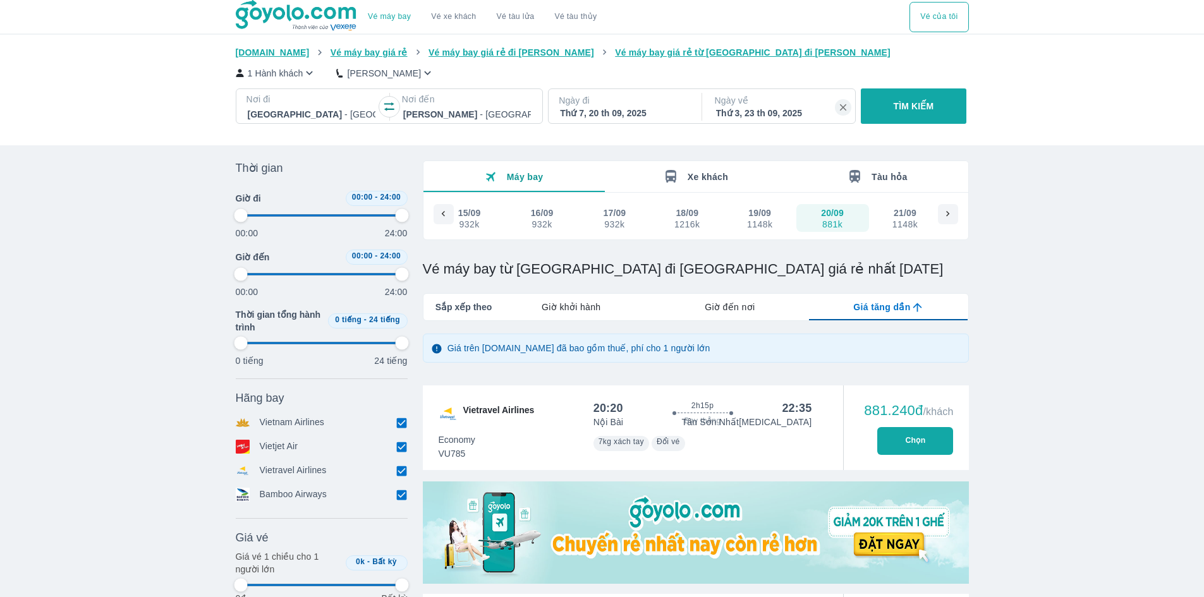
type input "97.9166666666667"
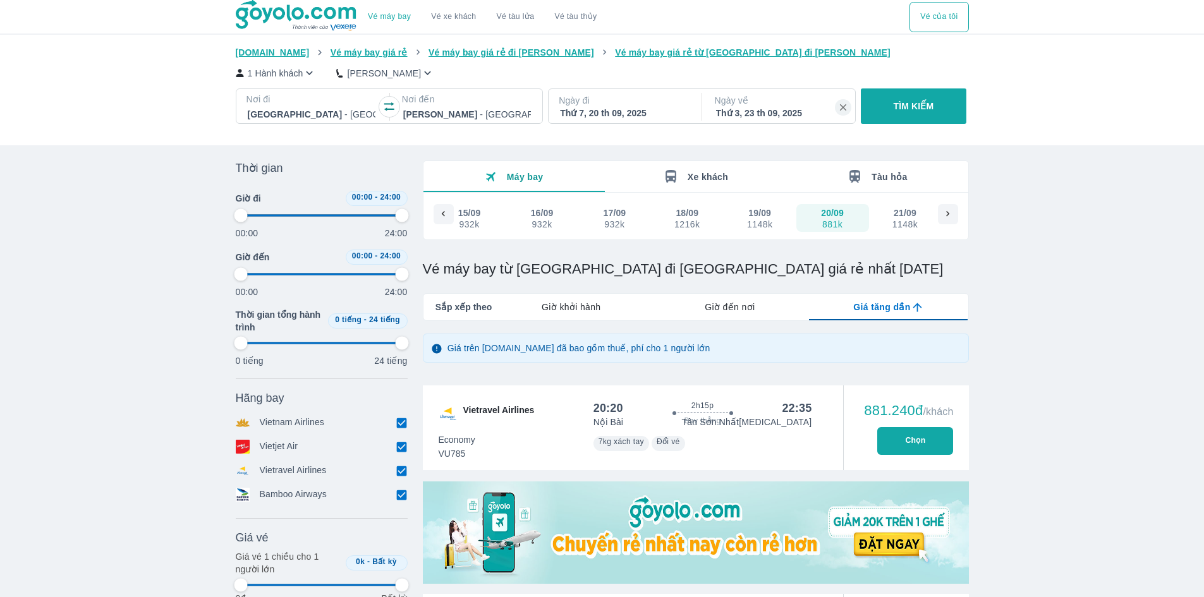
type input "97.9166666666667"
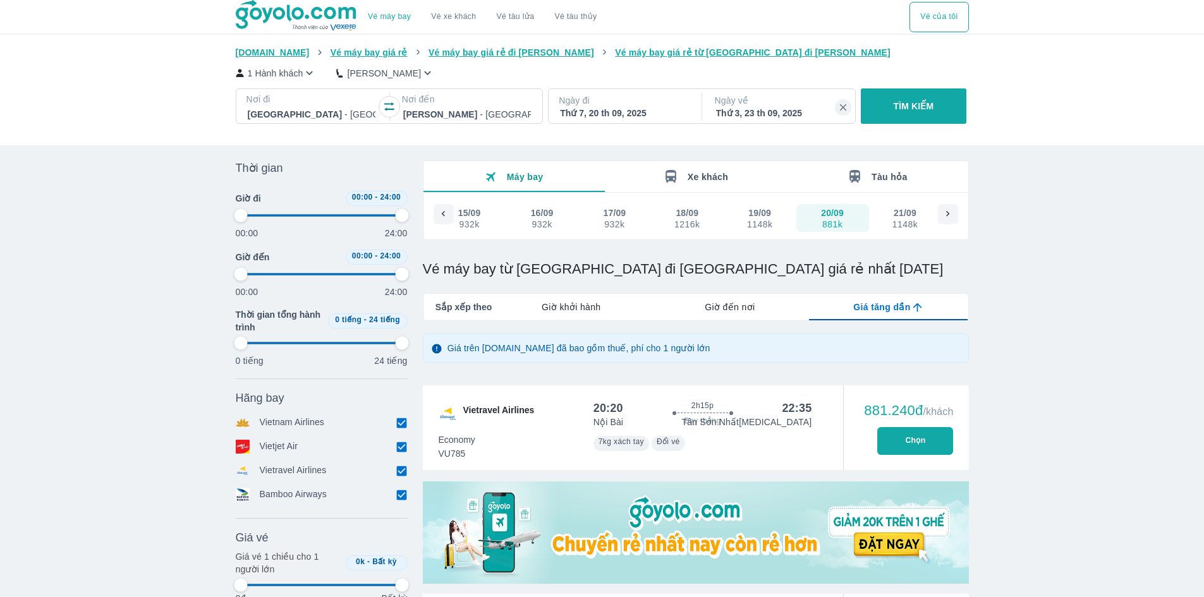
type input "97.9166666666667"
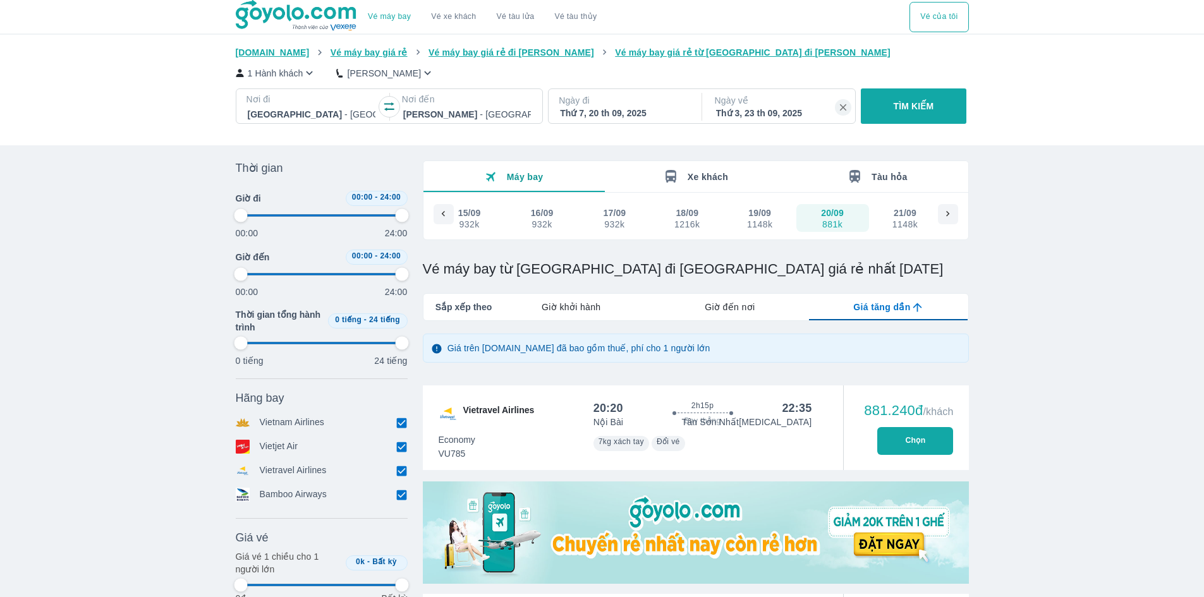
type input "97.9166666666667"
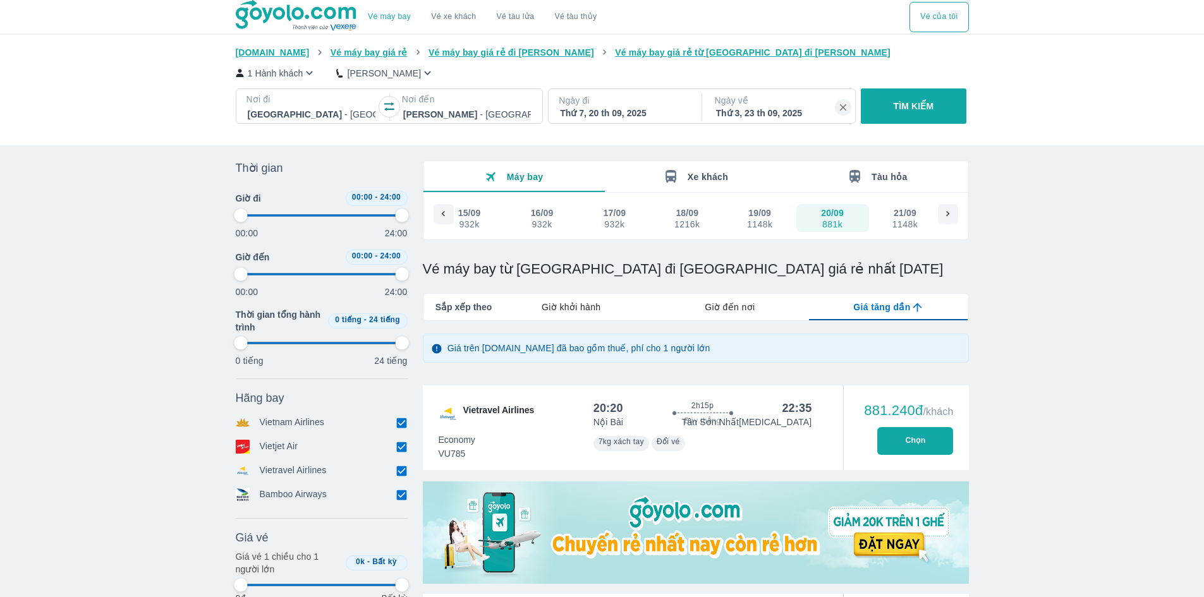
type input "97.9166666666667"
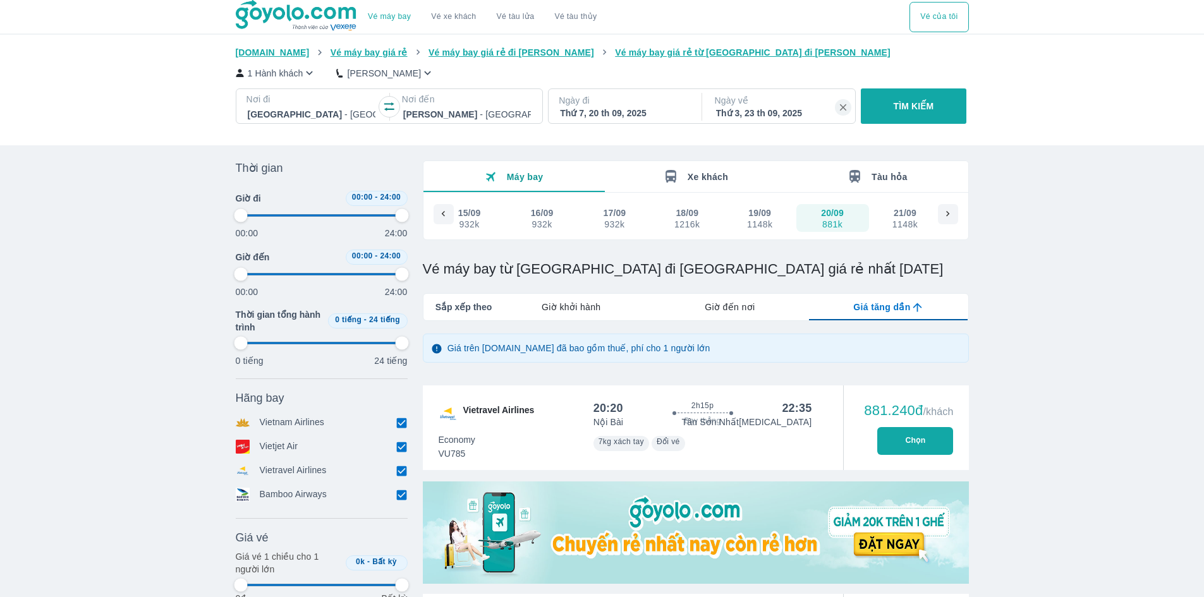
type input "97.9166666666667"
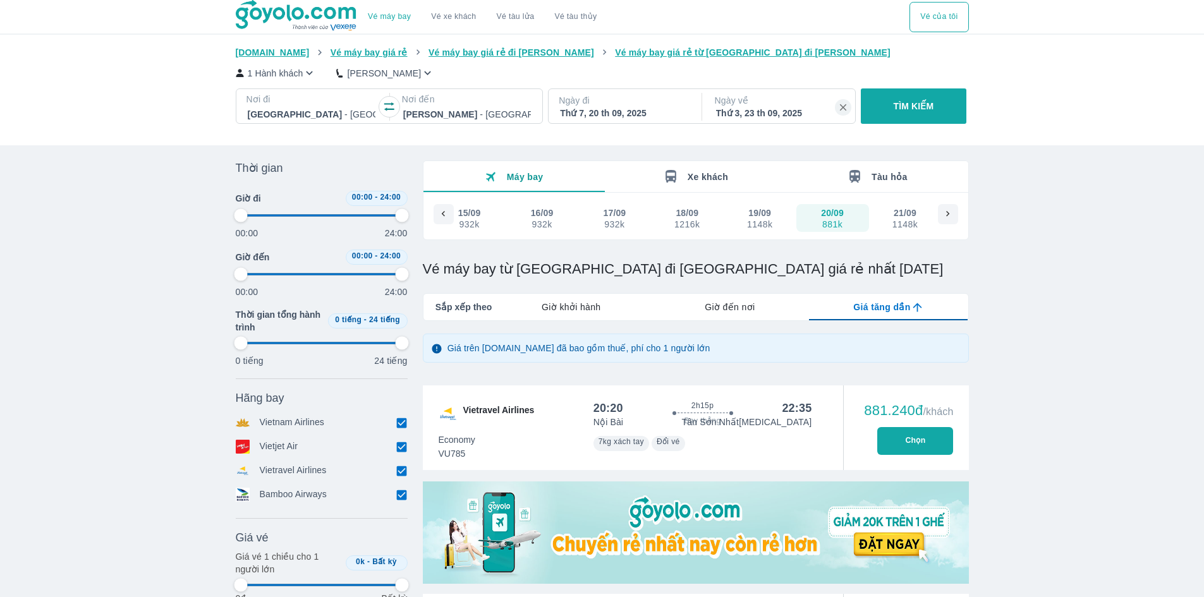
type input "97.9166666666667"
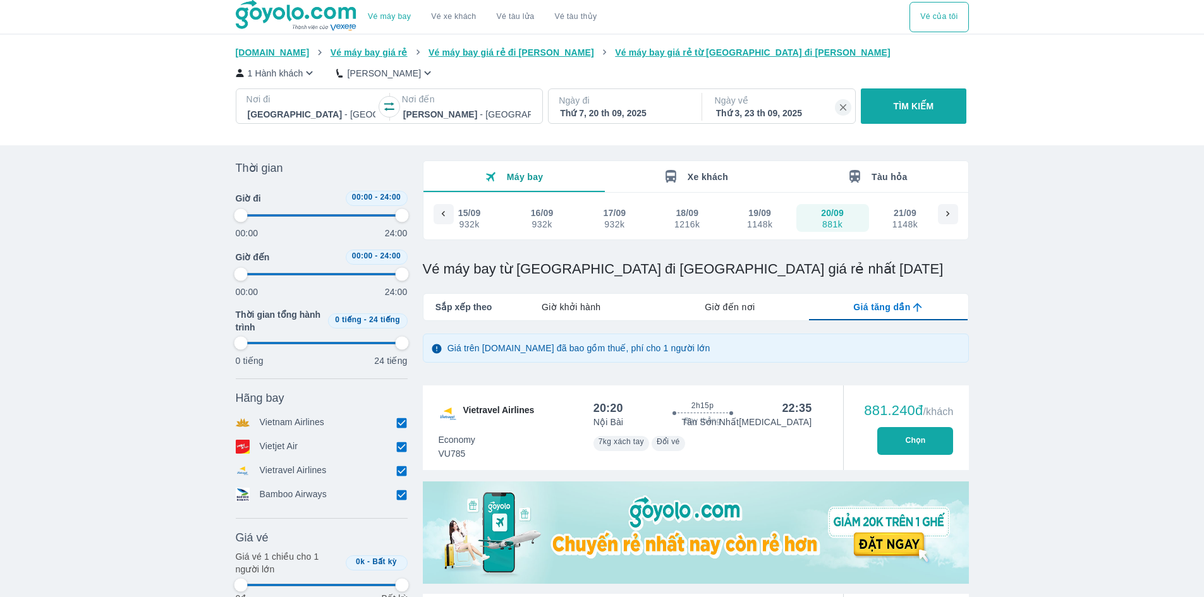
type input "97.9166666666667"
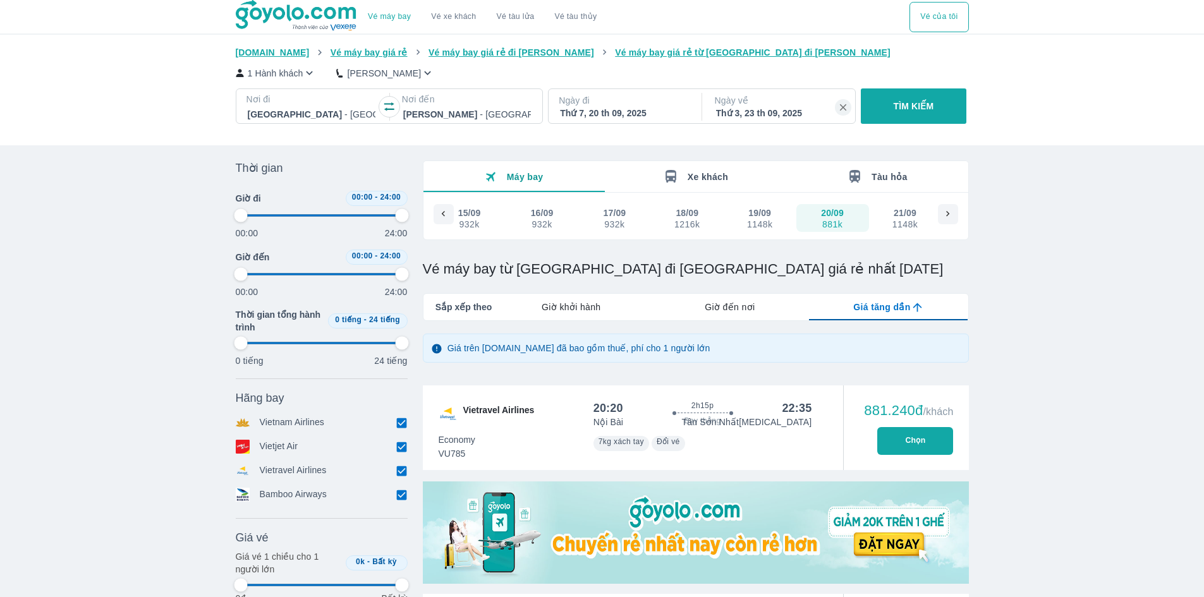
type input "97.9166666666667"
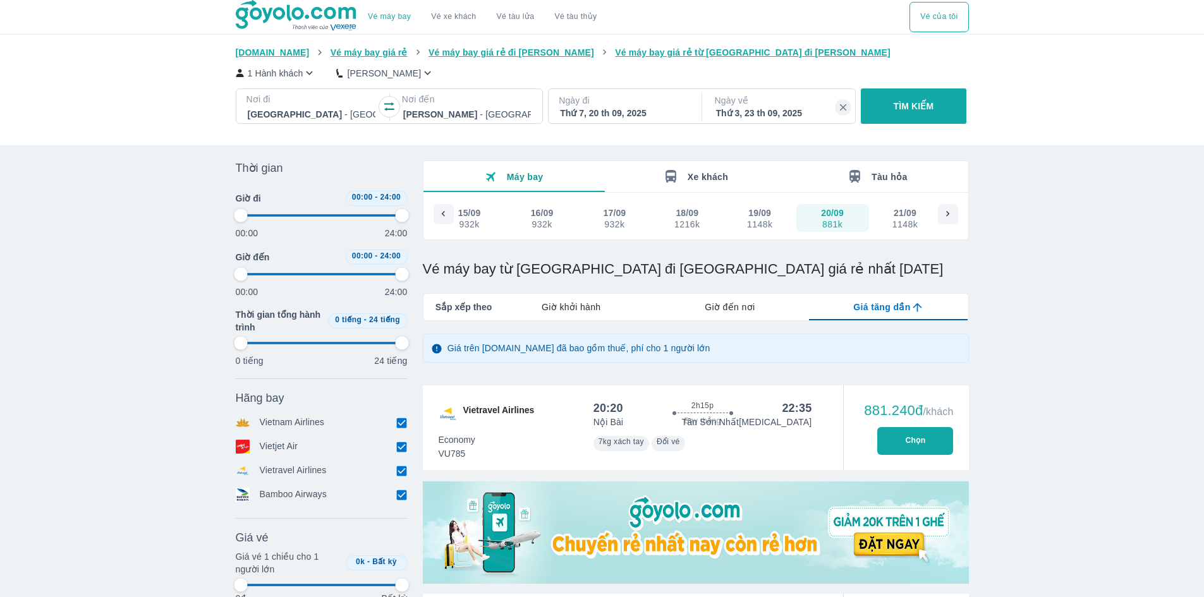
type input "97.9166666666667"
click at [661, 52] on span "Vé máy bay giá rẻ từ [GEOGRAPHIC_DATA] đi [GEOGRAPHIC_DATA]" at bounding box center [753, 52] width 276 height 10
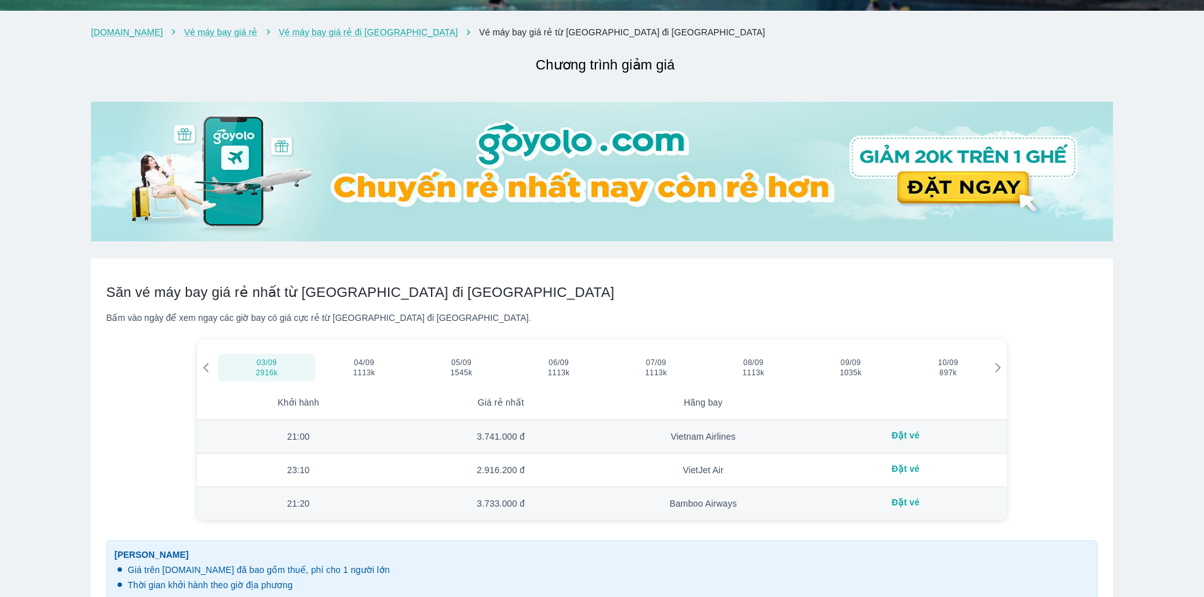
scroll to position [126, 0]
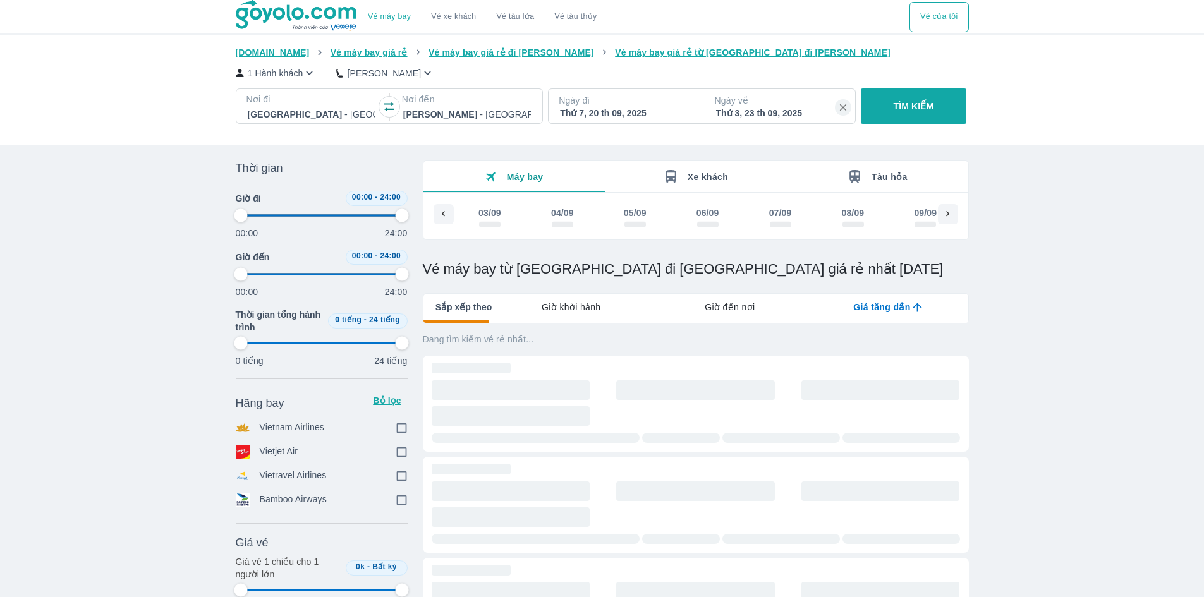
scroll to position [0, 892]
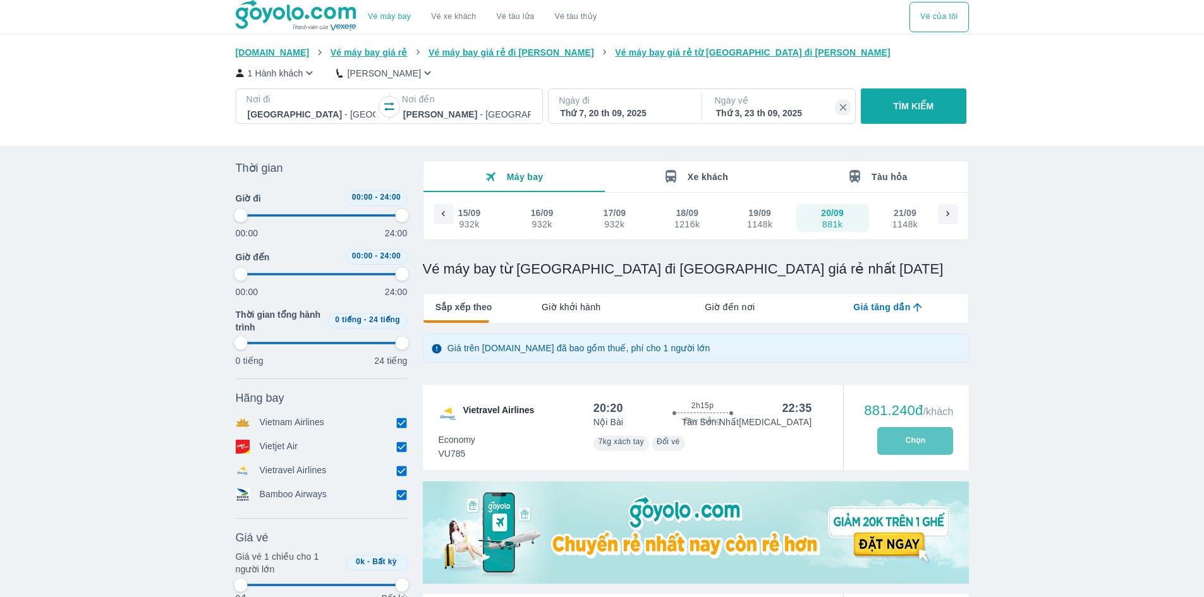
click at [912, 439] on button "Chọn" at bounding box center [915, 441] width 76 height 28
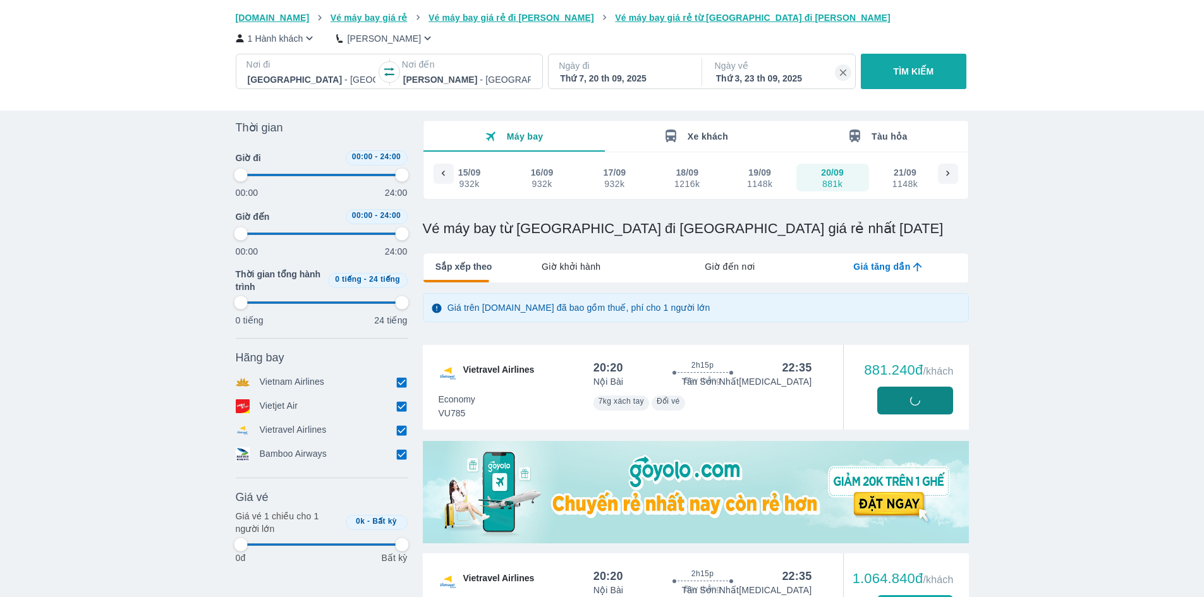
scroll to position [63, 0]
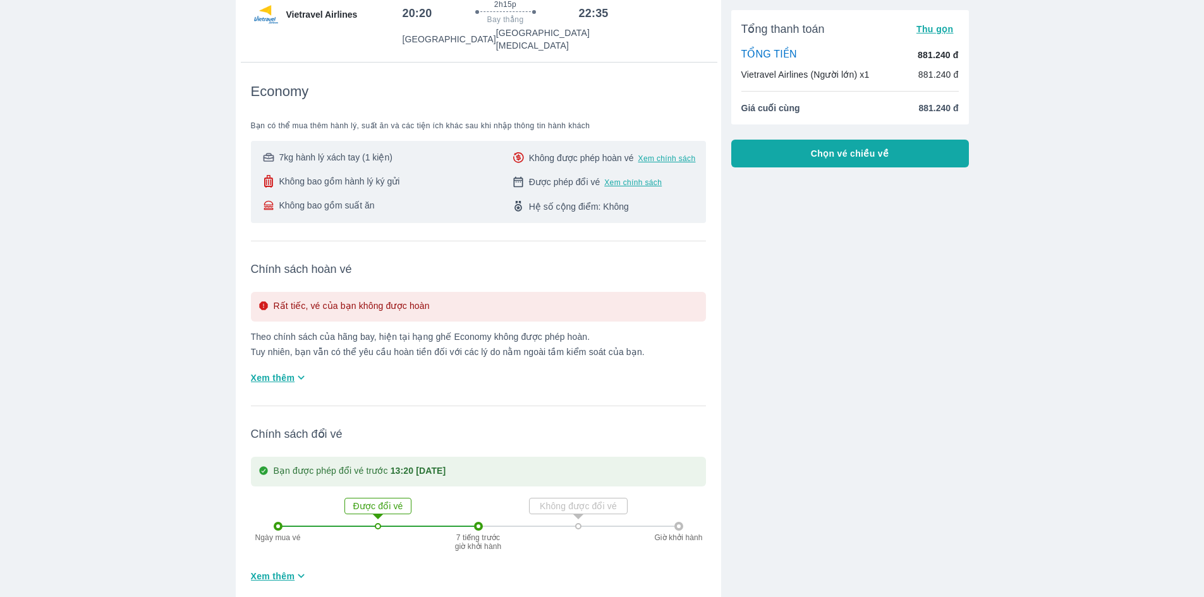
scroll to position [126, 0]
drag, startPoint x: 406, startPoint y: 169, endPoint x: 304, endPoint y: 176, distance: 102.1
click at [304, 176] on div "7kg hành lý xách tay (1 kiện) Không bao gồm hành lý ký gửi Không bao gồm suất ă…" at bounding box center [478, 181] width 435 height 62
drag, startPoint x: 391, startPoint y: 195, endPoint x: 290, endPoint y: 195, distance: 101.1
click at [290, 198] on div "Không bao gồm suất ăn" at bounding box center [330, 204] width 139 height 13
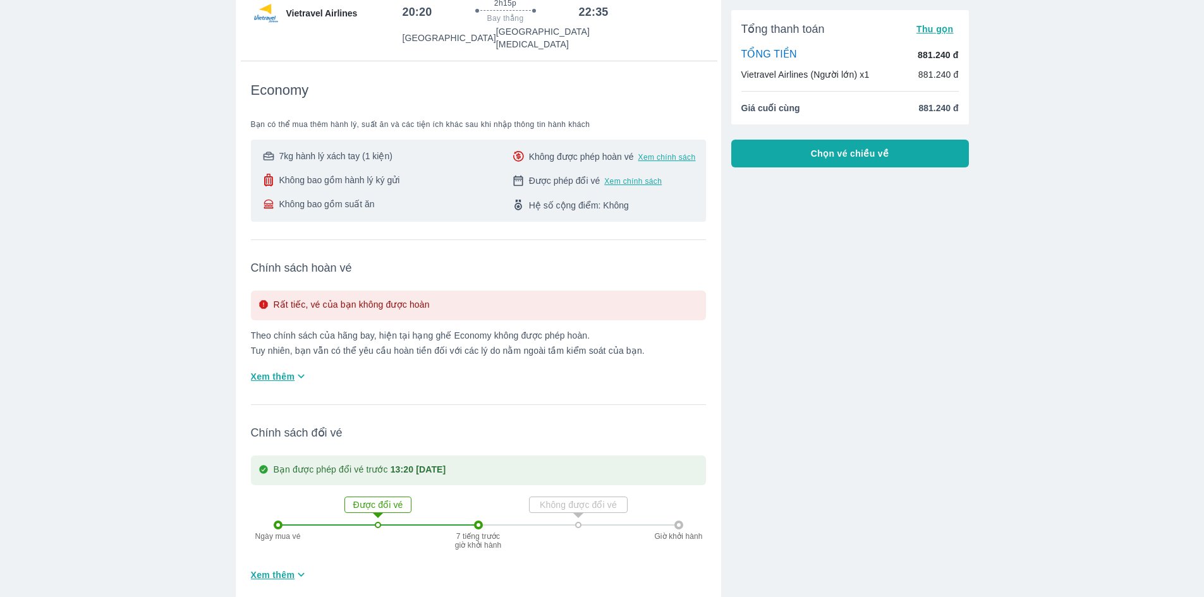
click at [843, 313] on div "Tổng thanh toán Thu gọn TỔNG TIỀN 881.240 đ Vietravel Airlines (Người lớn) x1 8…" at bounding box center [845, 272] width 248 height 657
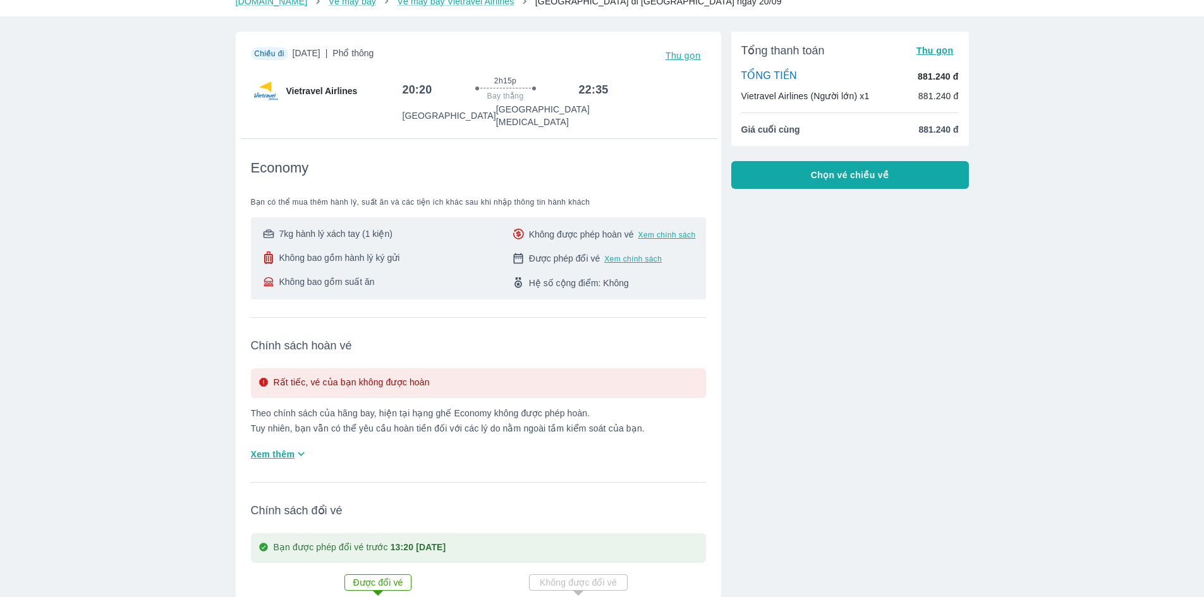
scroll to position [0, 0]
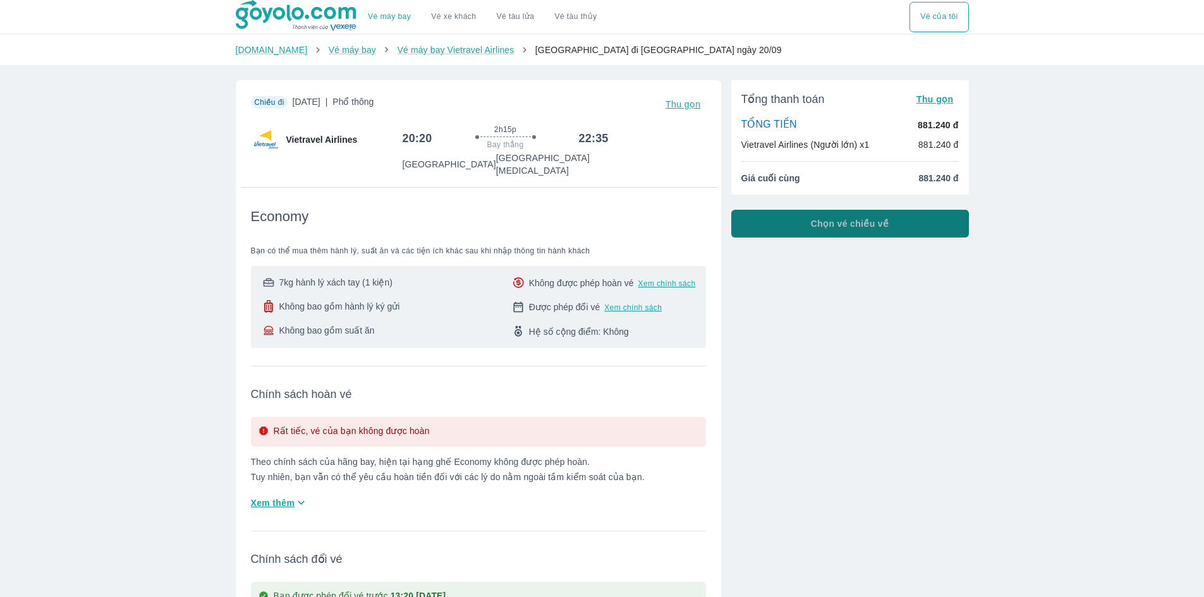
click at [852, 231] on button "Chọn vé chiều về" at bounding box center [850, 224] width 238 height 28
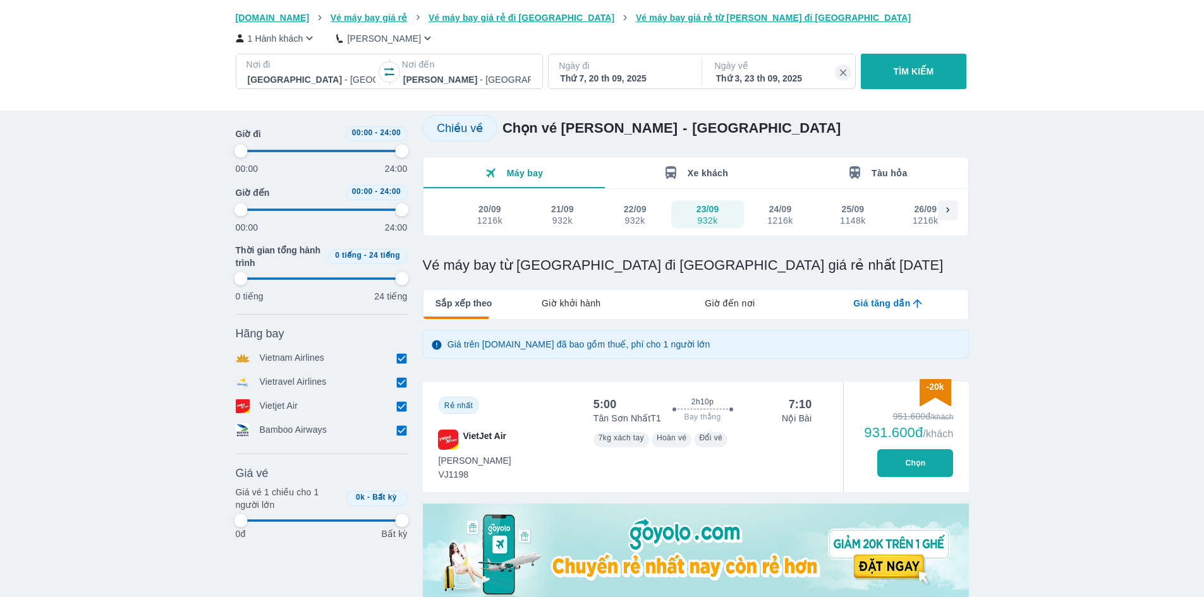
scroll to position [126, 0]
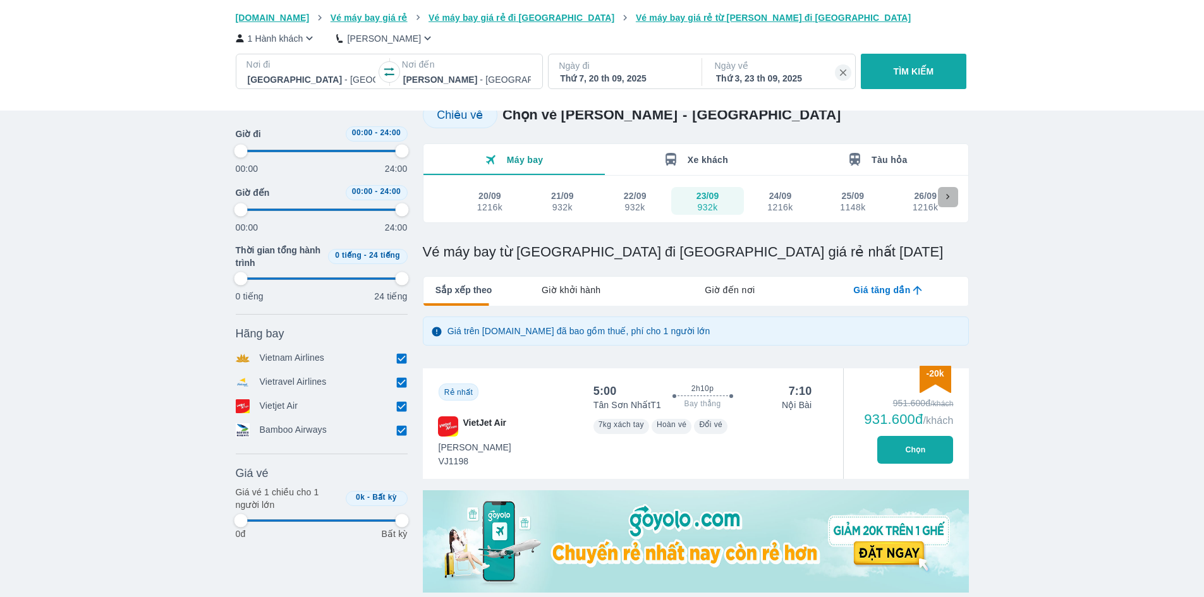
click at [950, 200] on icon at bounding box center [948, 197] width 11 height 11
click at [449, 198] on div at bounding box center [444, 197] width 20 height 20
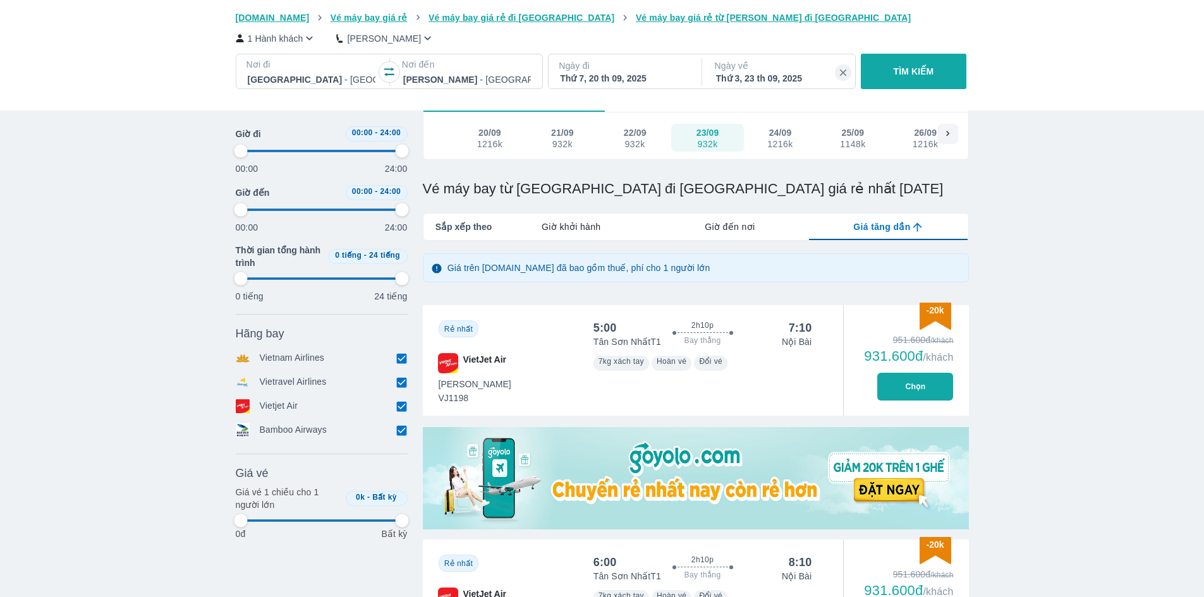
scroll to position [253, 0]
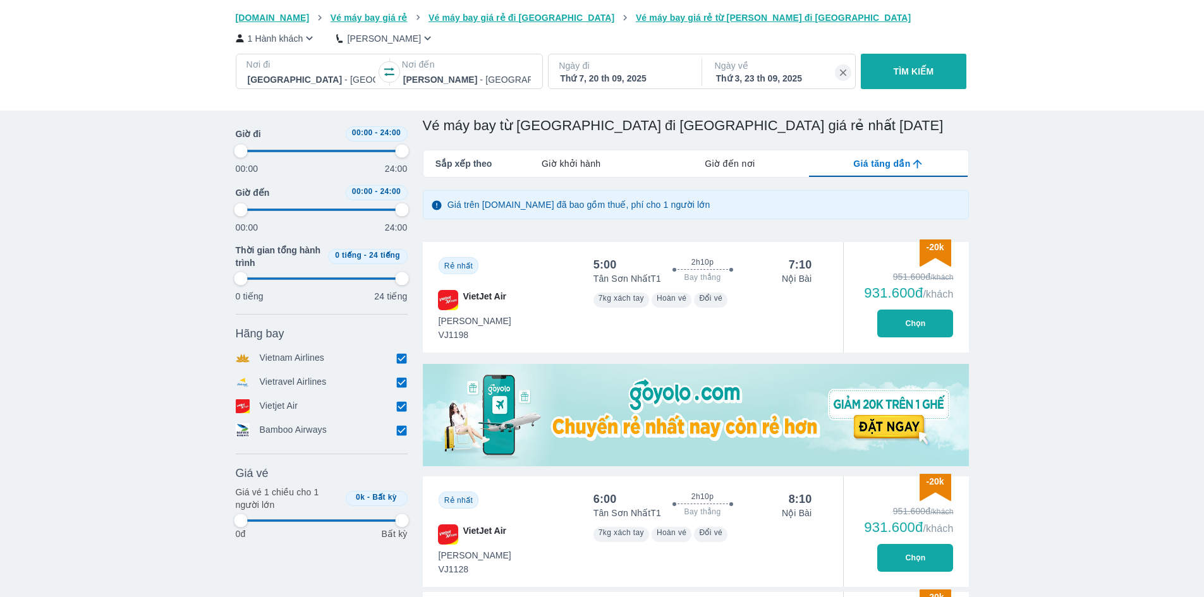
drag, startPoint x: 917, startPoint y: 330, endPoint x: 1058, endPoint y: 382, distance: 149.8
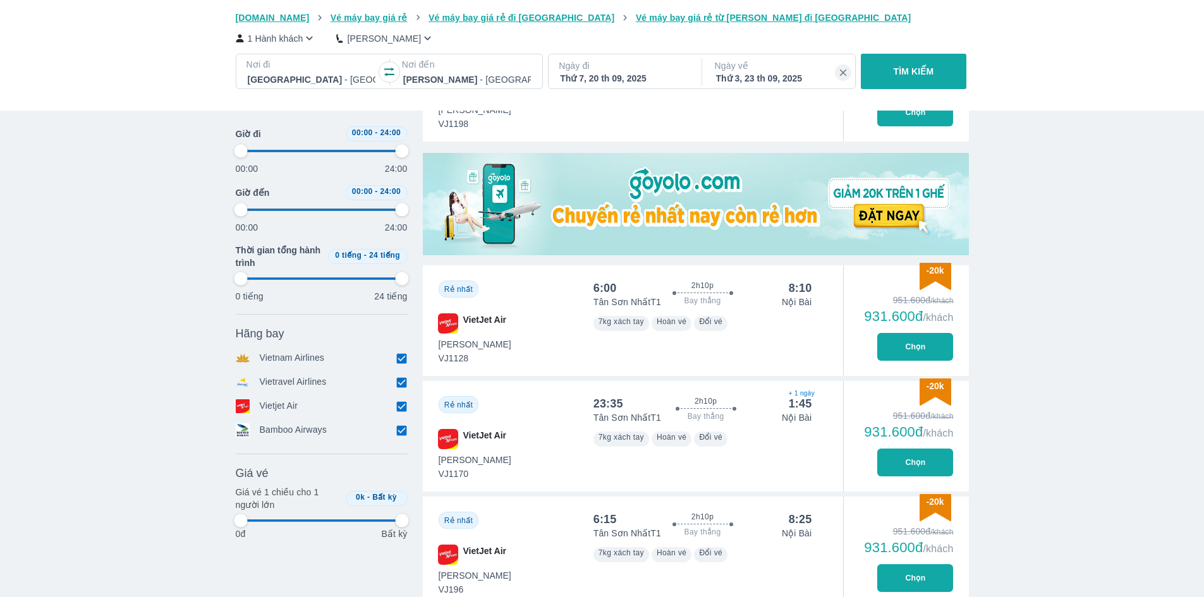
scroll to position [443, 0]
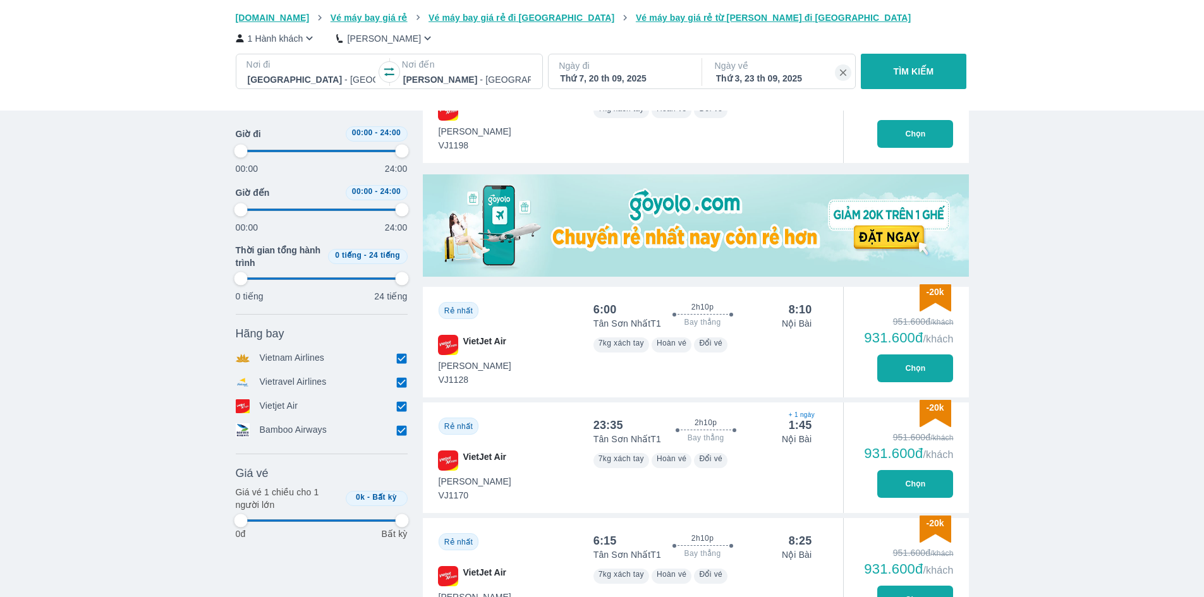
drag, startPoint x: 931, startPoint y: 376, endPoint x: 1054, endPoint y: 383, distance: 123.5
click at [940, 372] on button "Chọn" at bounding box center [915, 369] width 76 height 28
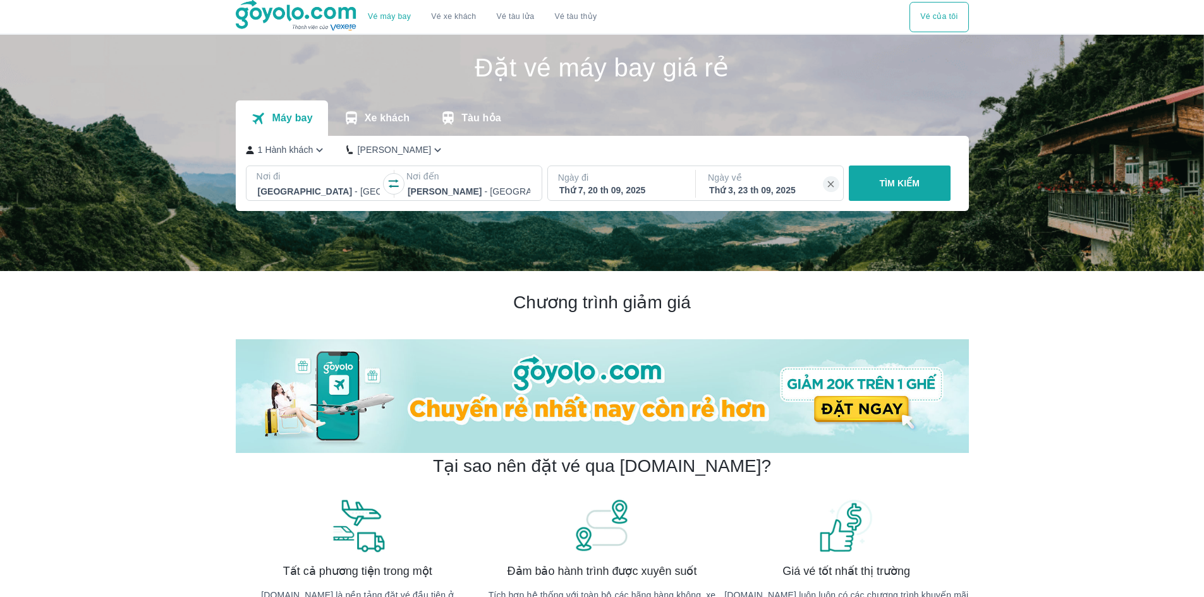
click at [429, 178] on p "Nơi đến" at bounding box center [468, 176] width 125 height 13
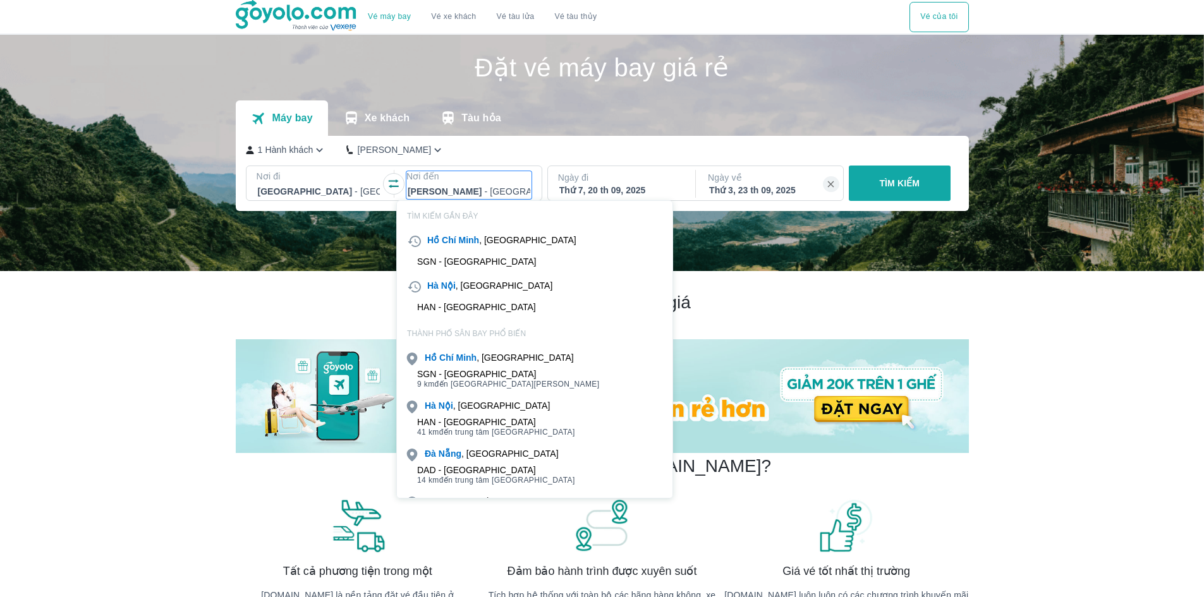
scroll to position [73, 0]
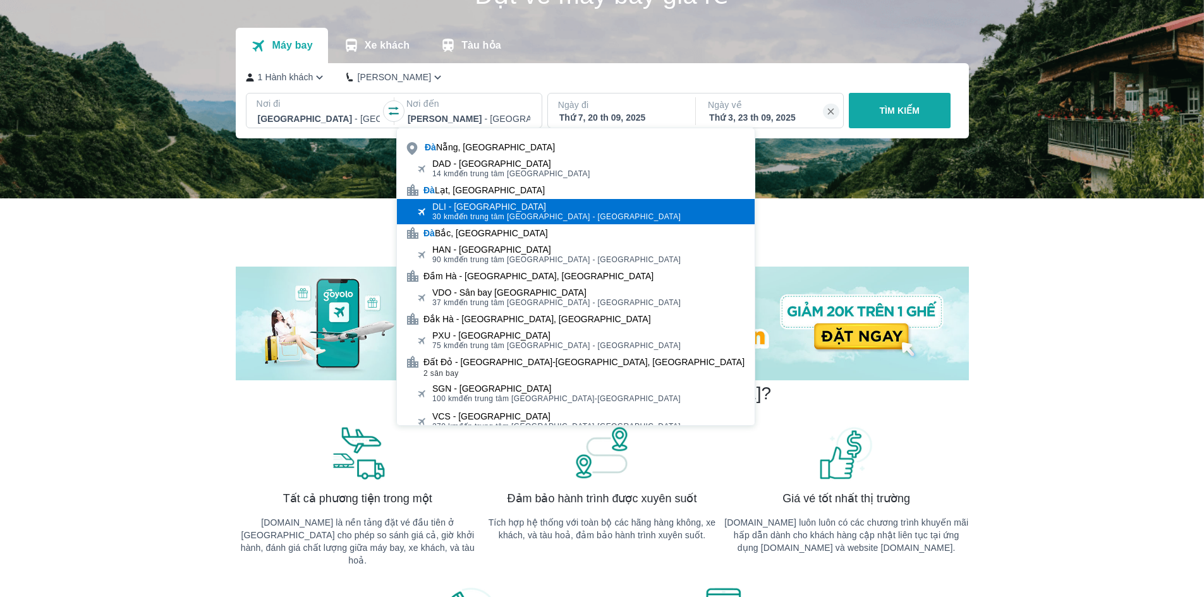
click at [545, 216] on span "30 km đến trung tâm [GEOGRAPHIC_DATA] - [GEOGRAPHIC_DATA]" at bounding box center [556, 217] width 248 height 10
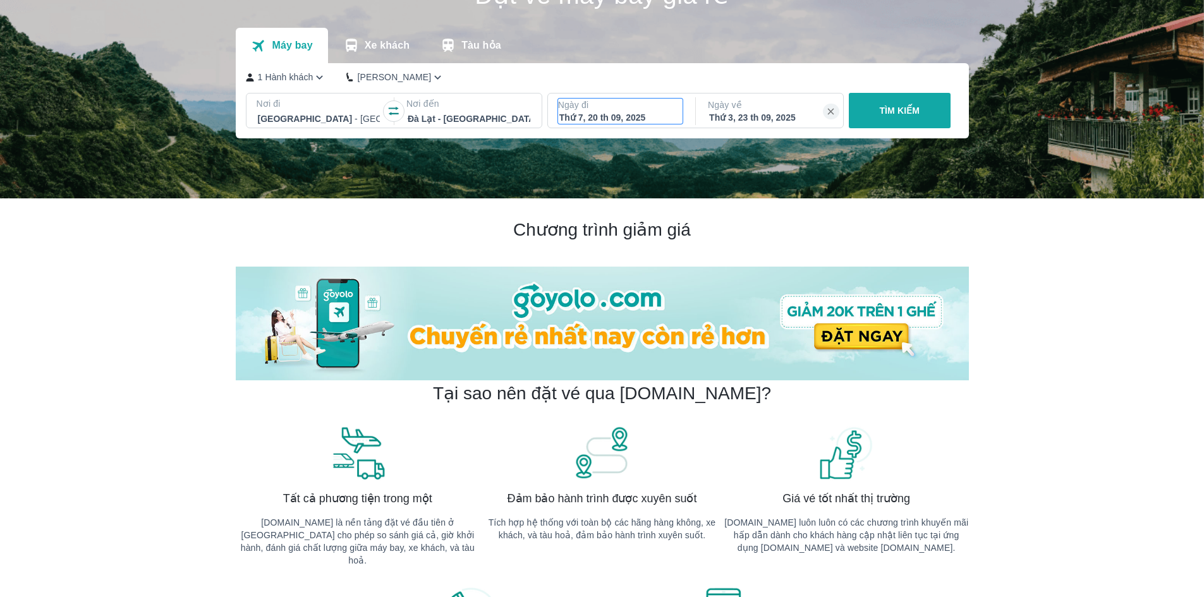
click at [659, 103] on p "Ngày đi" at bounding box center [620, 105] width 125 height 13
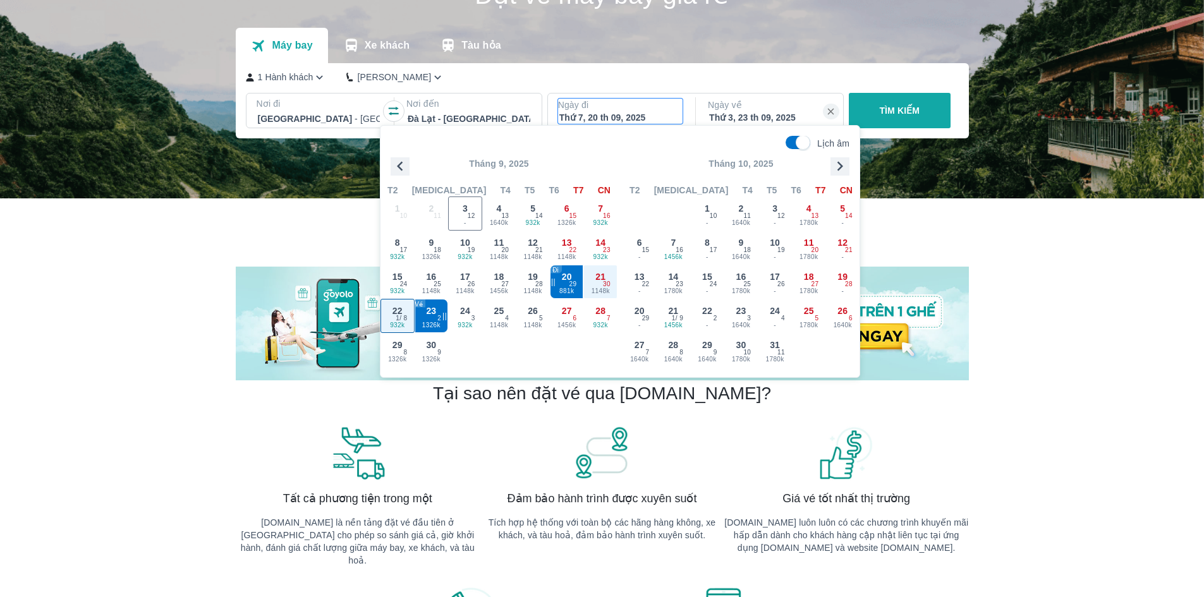
click at [400, 322] on span "1 / 8" at bounding box center [401, 319] width 11 height 10
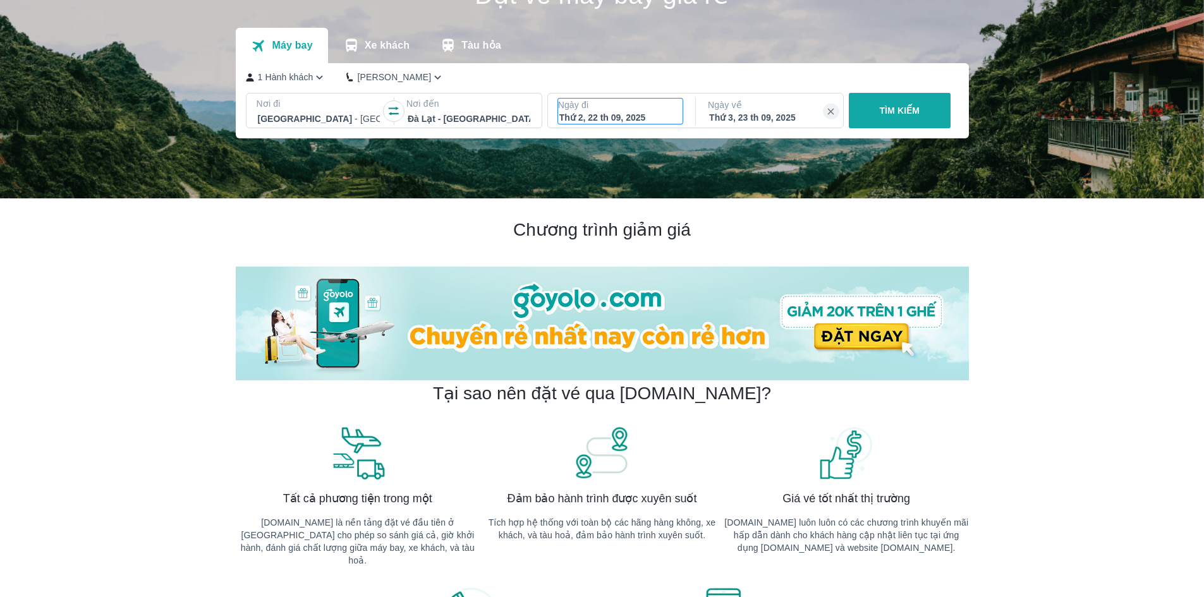
click at [617, 110] on p "Ngày đi" at bounding box center [620, 105] width 125 height 13
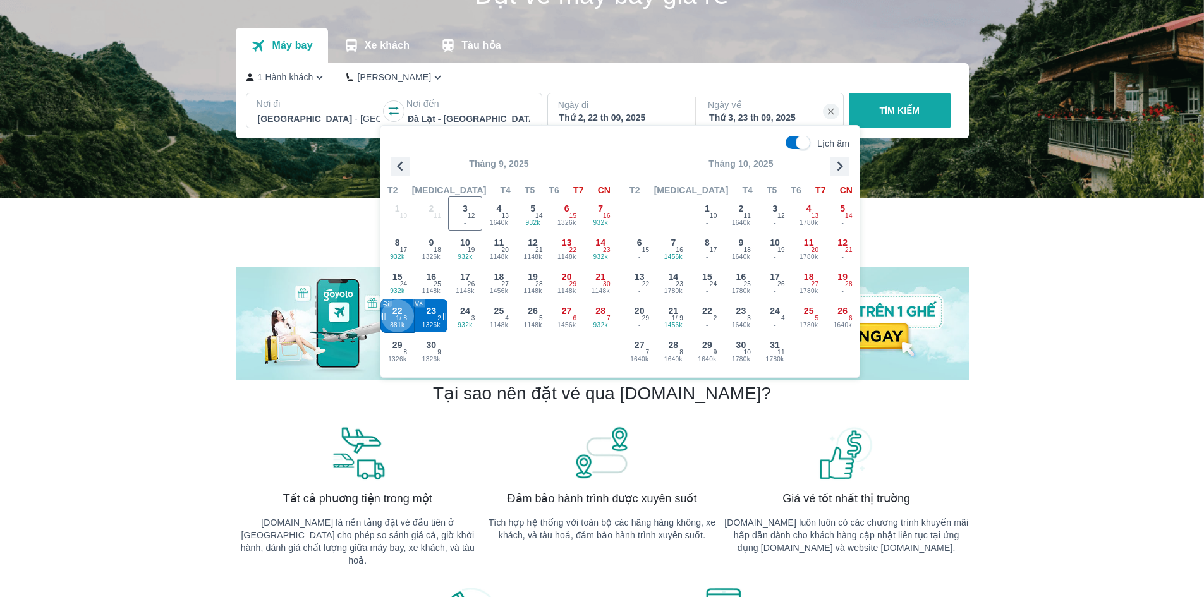
click at [402, 319] on span "1 / 8" at bounding box center [401, 319] width 11 height 10
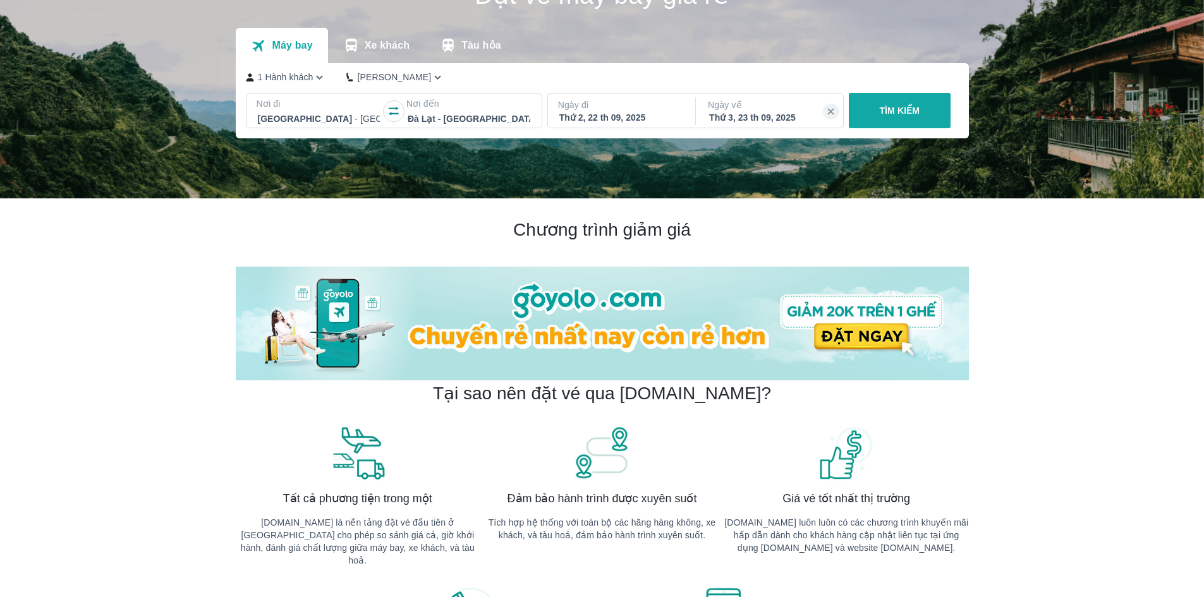
click at [785, 102] on p "Ngày về" at bounding box center [770, 105] width 125 height 13
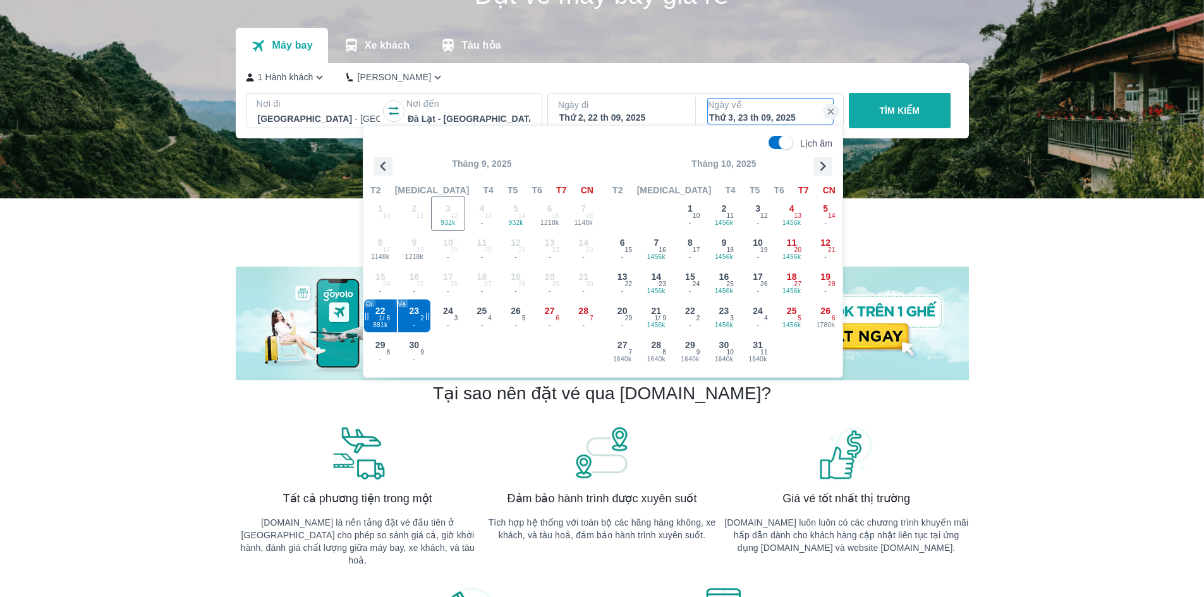
click at [517, 342] on span at bounding box center [516, 350] width 34 height 34
click at [936, 106] on button "TÌM KIẾM" at bounding box center [900, 110] width 102 height 35
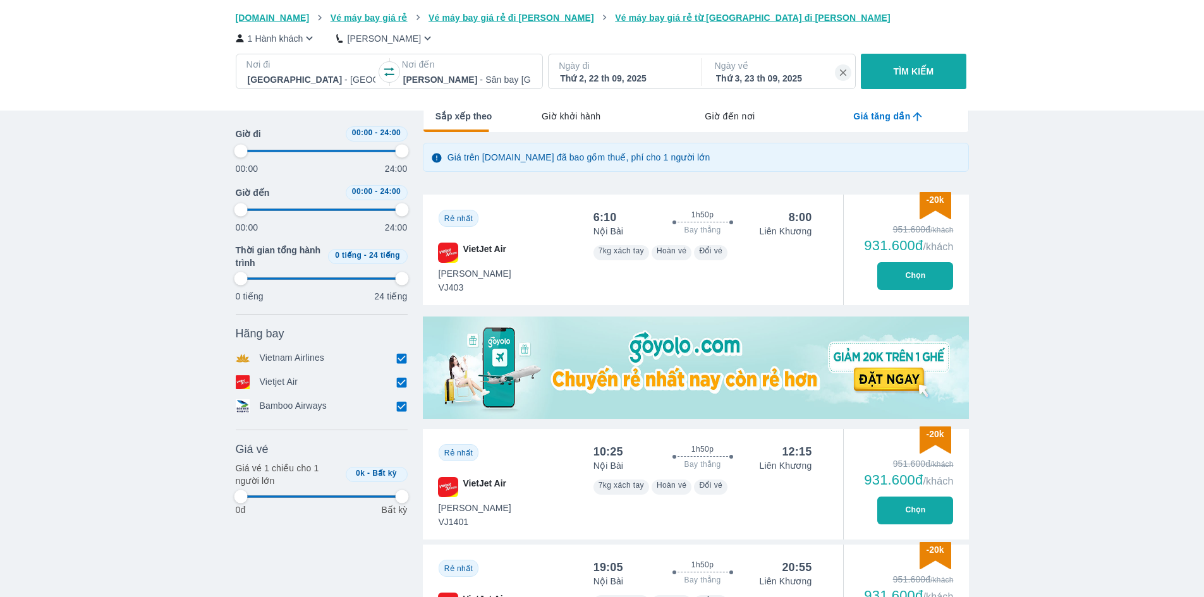
scroll to position [190, 0]
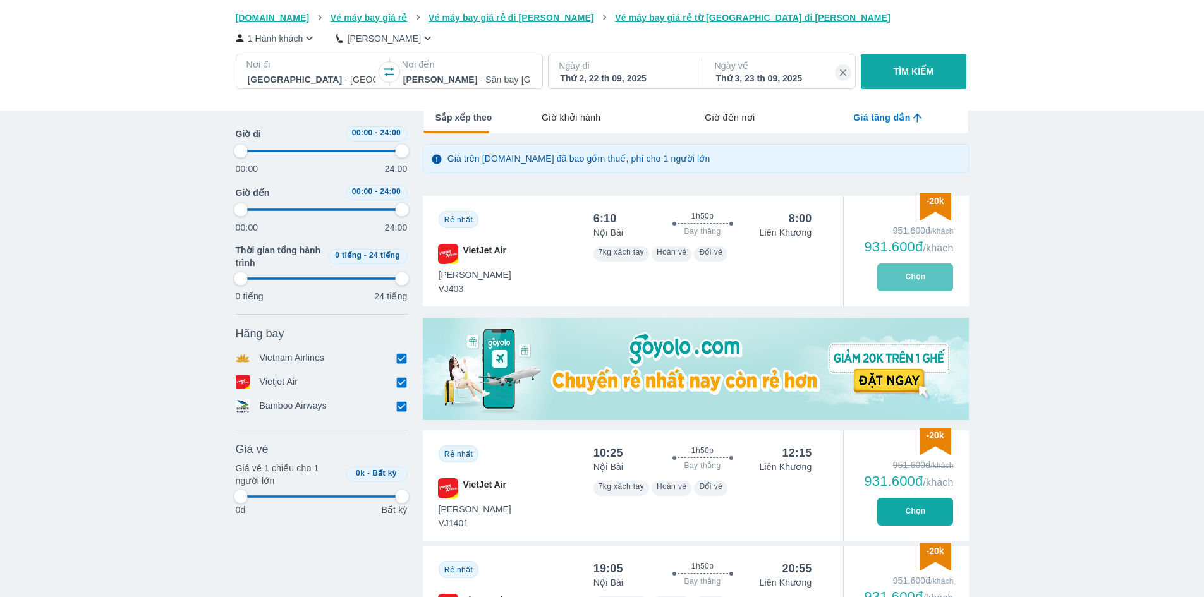
click at [900, 279] on button "Chọn" at bounding box center [915, 278] width 76 height 28
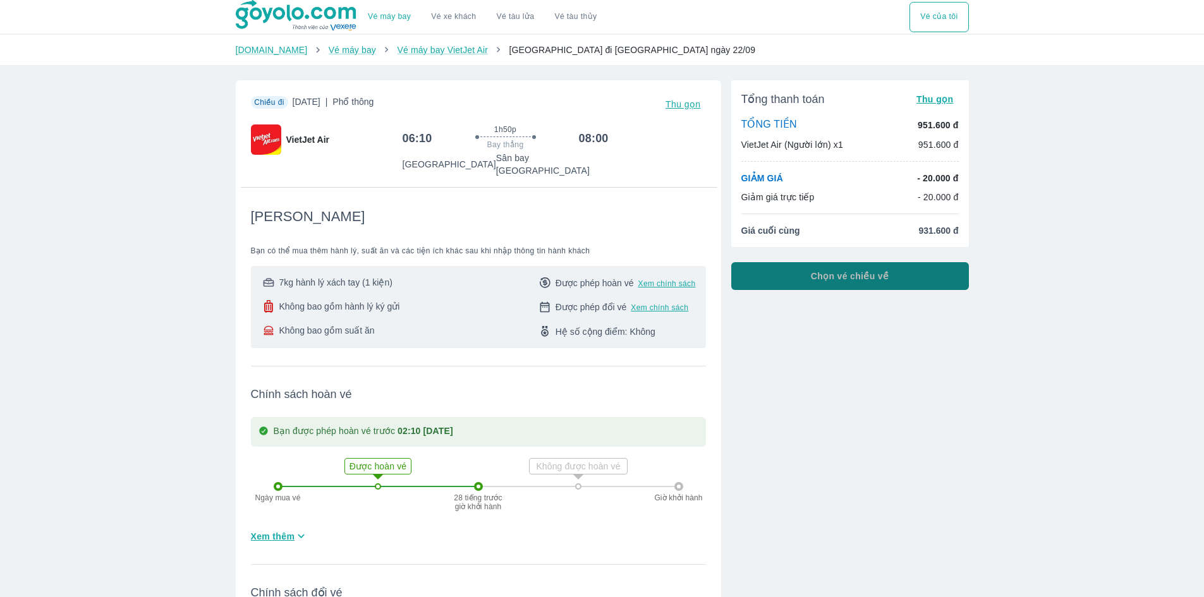
click at [763, 286] on button "Chọn vé chiều về" at bounding box center [850, 276] width 238 height 28
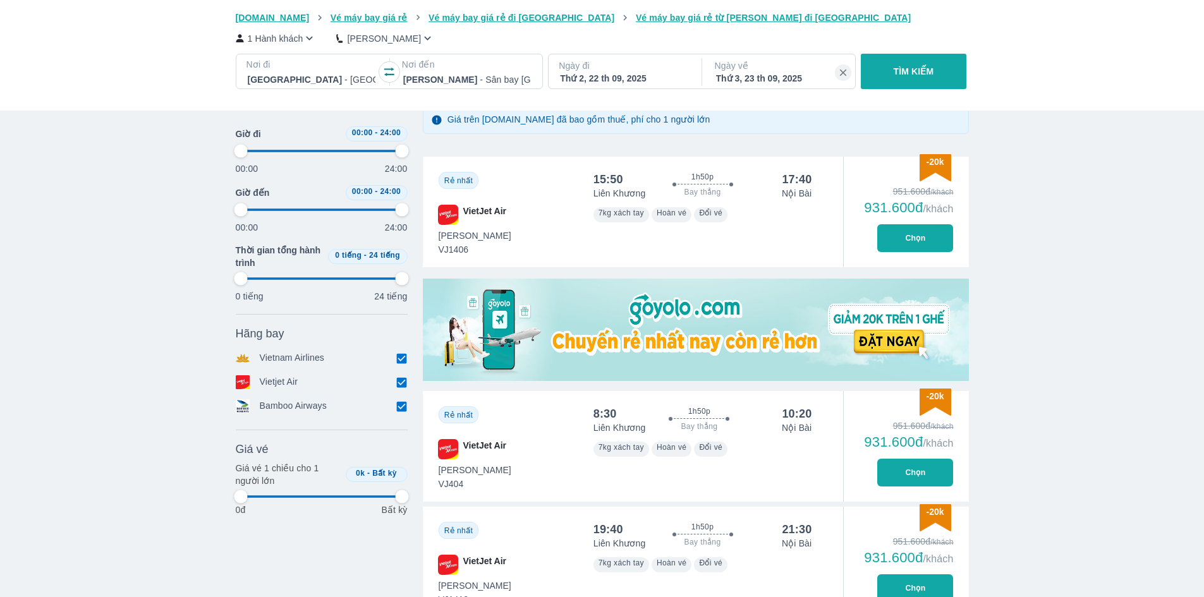
scroll to position [316, 0]
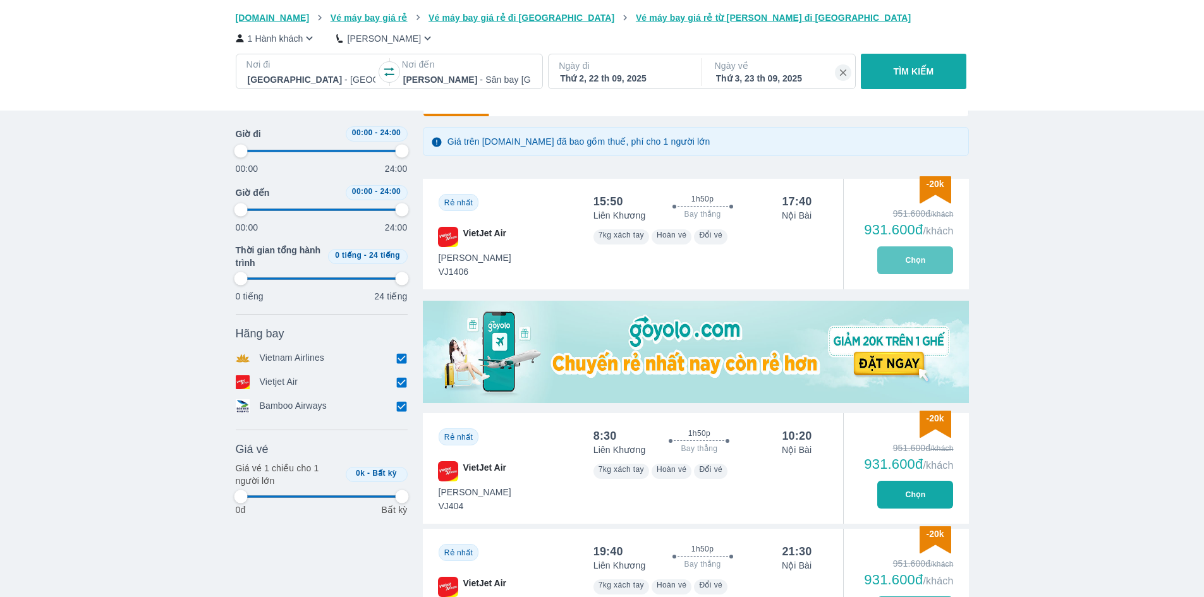
click at [915, 271] on button "Chọn" at bounding box center [915, 261] width 76 height 28
